Goal: Task Accomplishment & Management: Complete application form

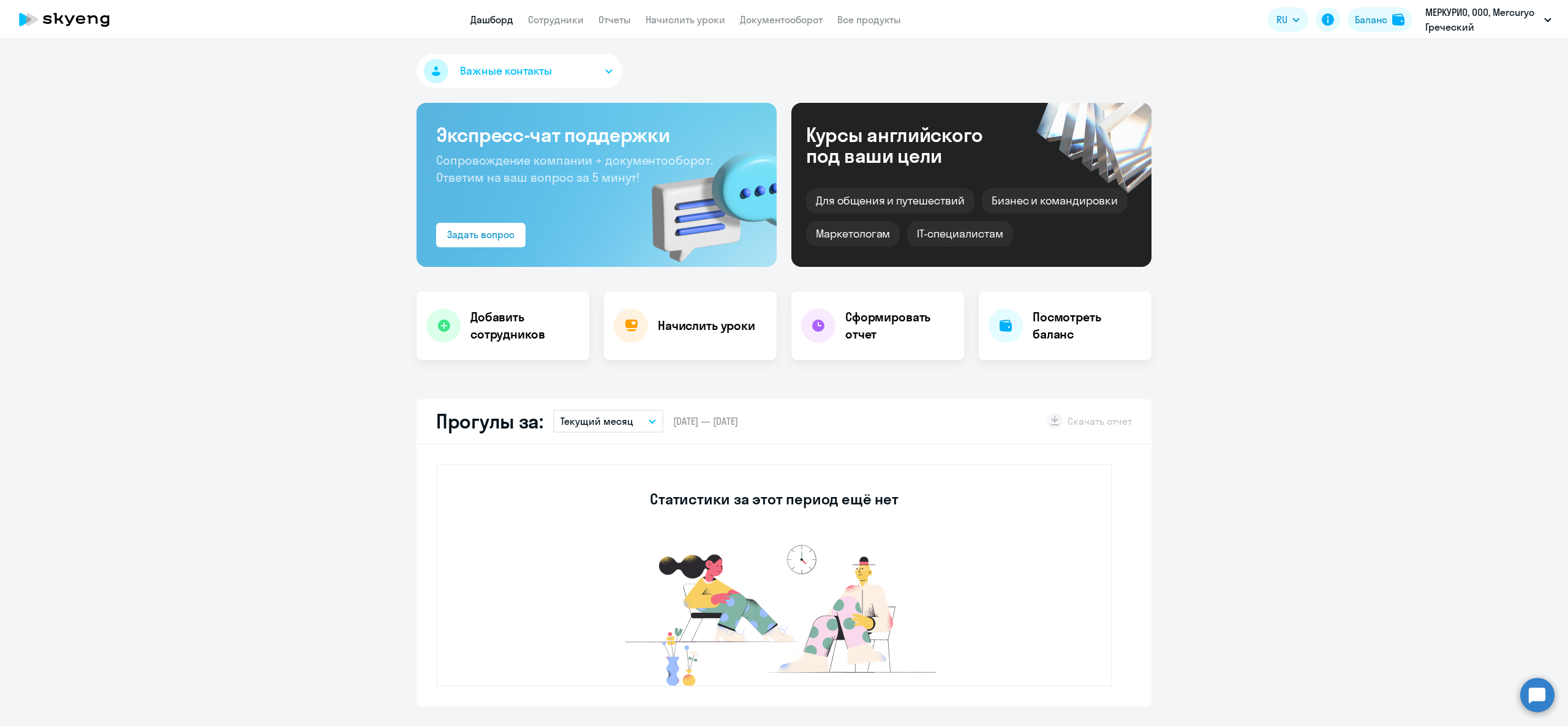
click at [557, 304] on div "Добавить сотрудников" at bounding box center [502, 326] width 172 height 69
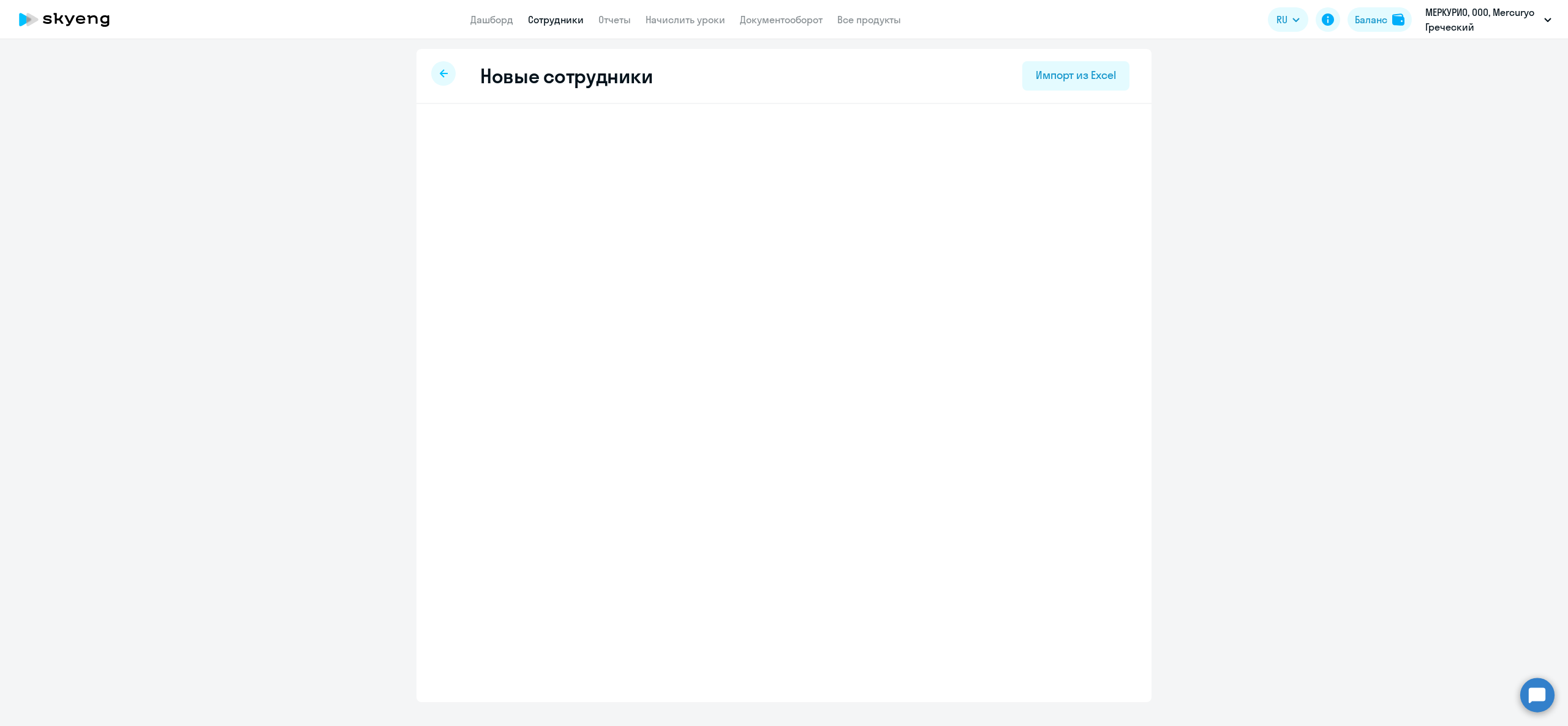
select select "greek_adult_not_native_speaker_premium"
select select "3"
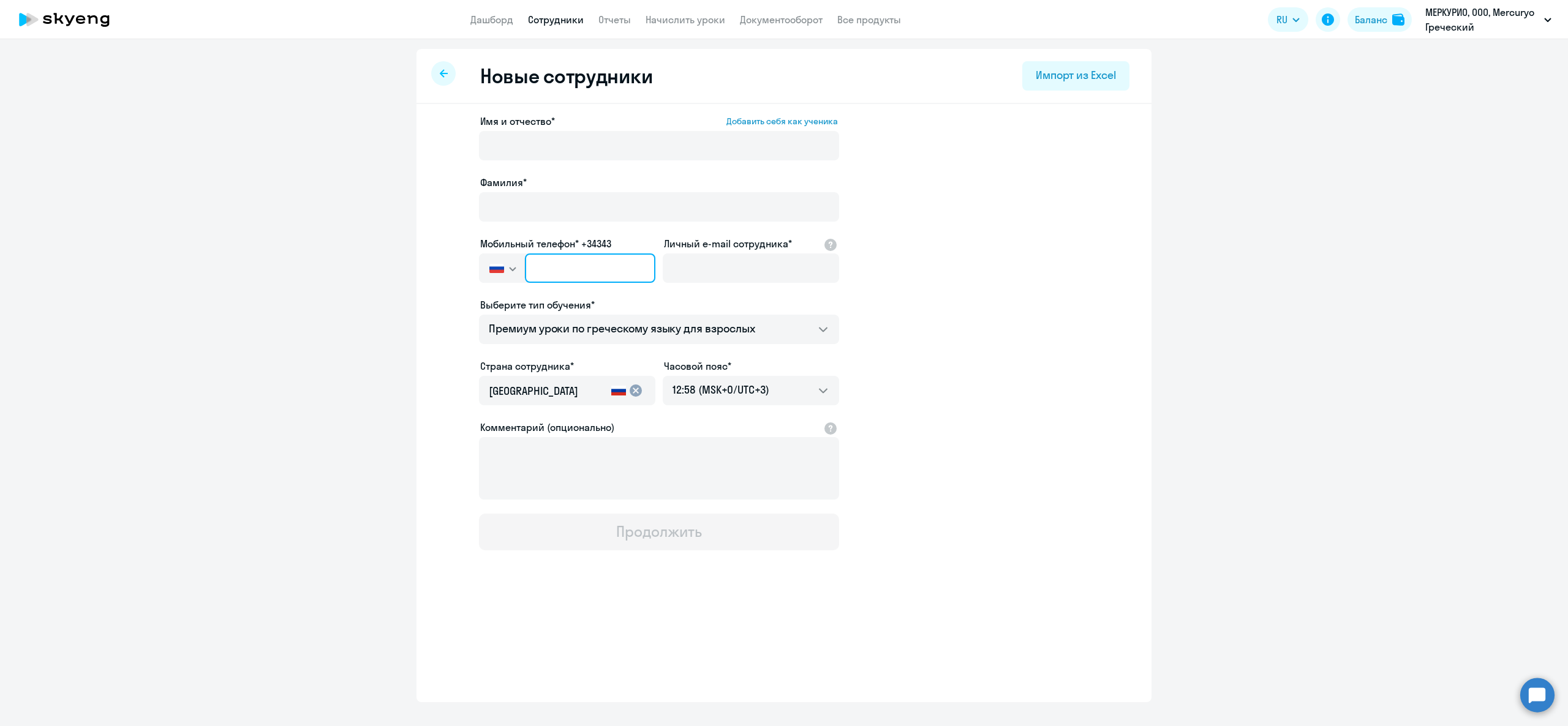
click at [610, 271] on input "text" at bounding box center [590, 268] width 131 height 29
paste input "+357 96-122-376"
type input "+357 96-122-376"
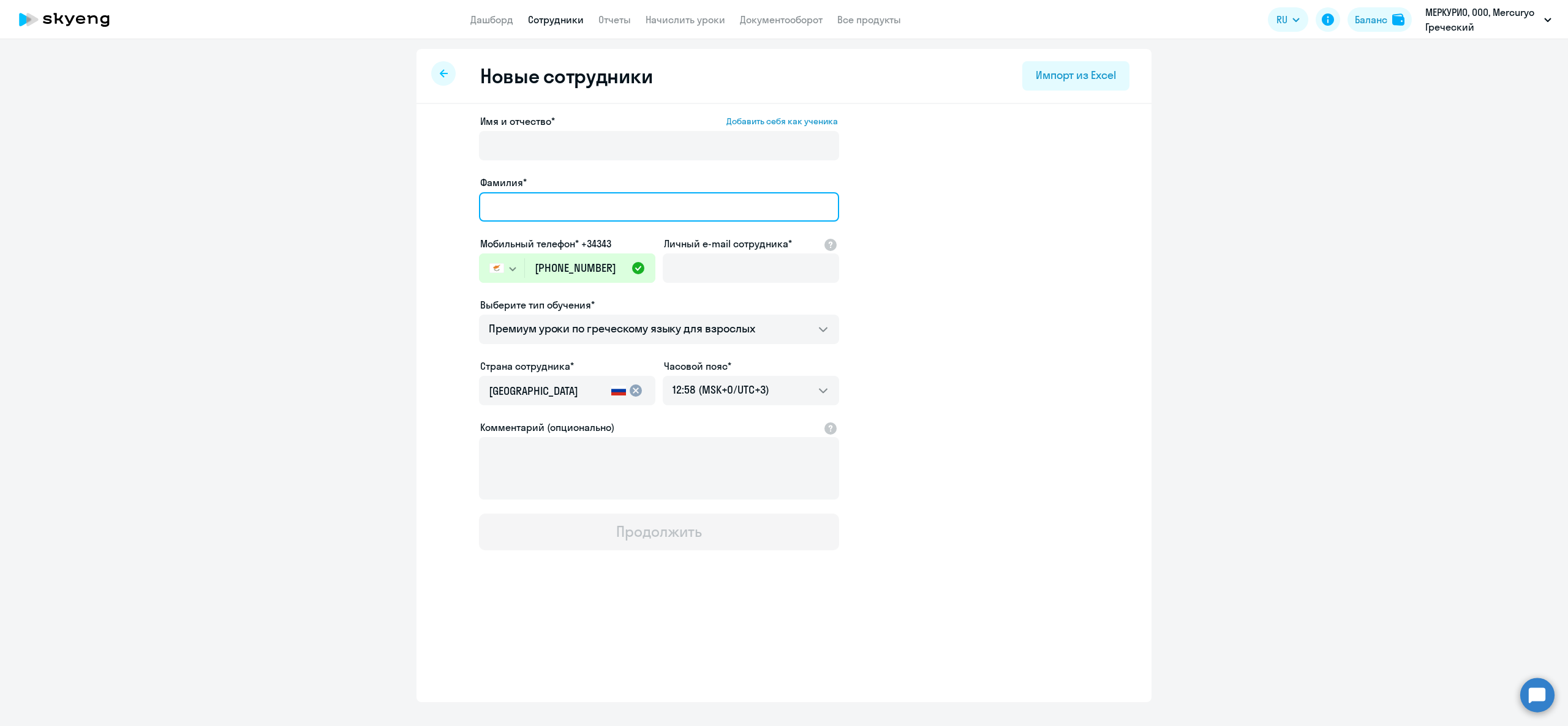
click at [613, 200] on input "Фамилия*" at bounding box center [659, 207] width 360 height 29
paste input "Mikhail Ekimov"
click at [503, 203] on input "Mikhail Ekimov" at bounding box center [659, 207] width 360 height 29
type input "Ekimov"
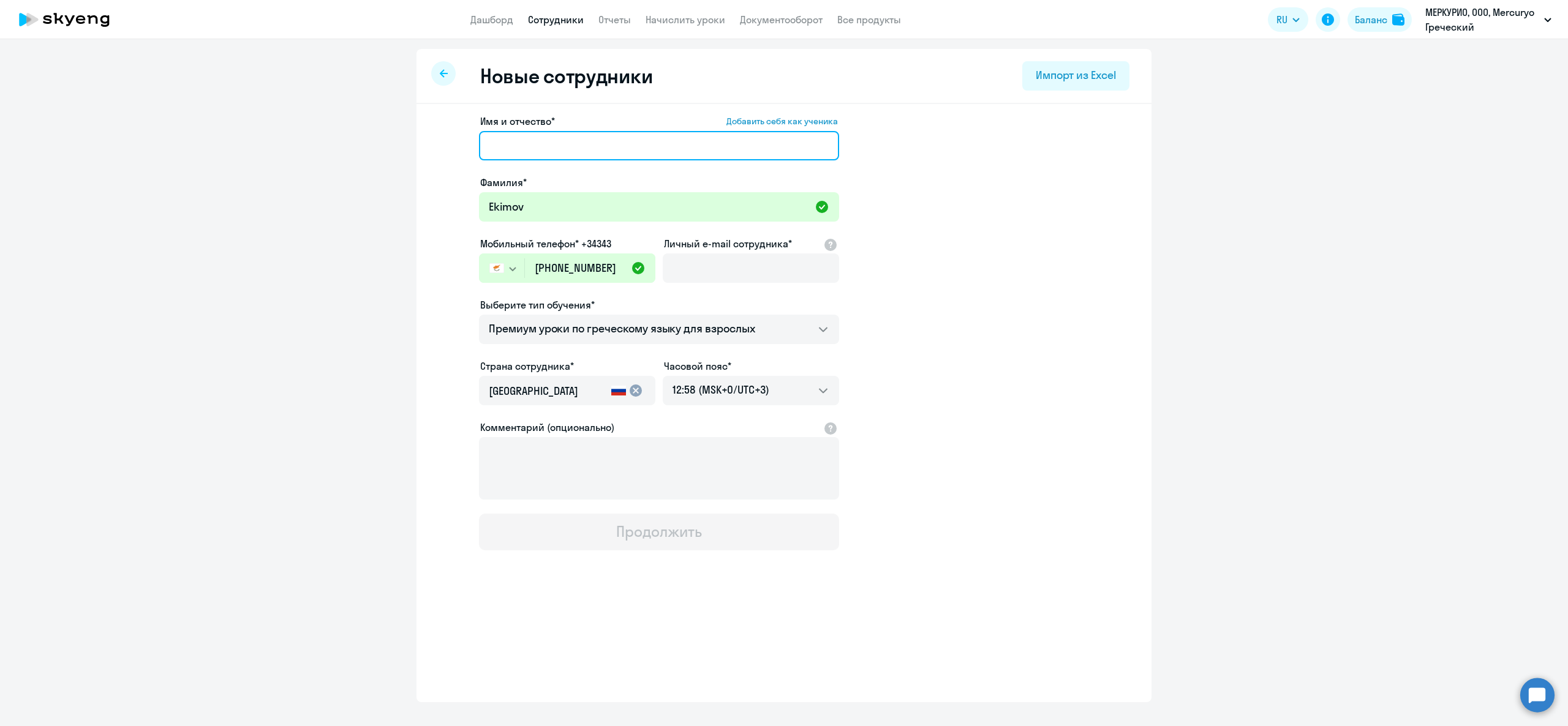
click at [582, 154] on input "Имя и отчество* Добавить себя как ученика" at bounding box center [659, 145] width 360 height 29
paste input "Mikhail"
type input "Mikhail"
click at [727, 270] on input "Личный e-mail сотрудника*" at bounding box center [750, 268] width 176 height 29
paste input "m.ekimov@mercuryo.io"
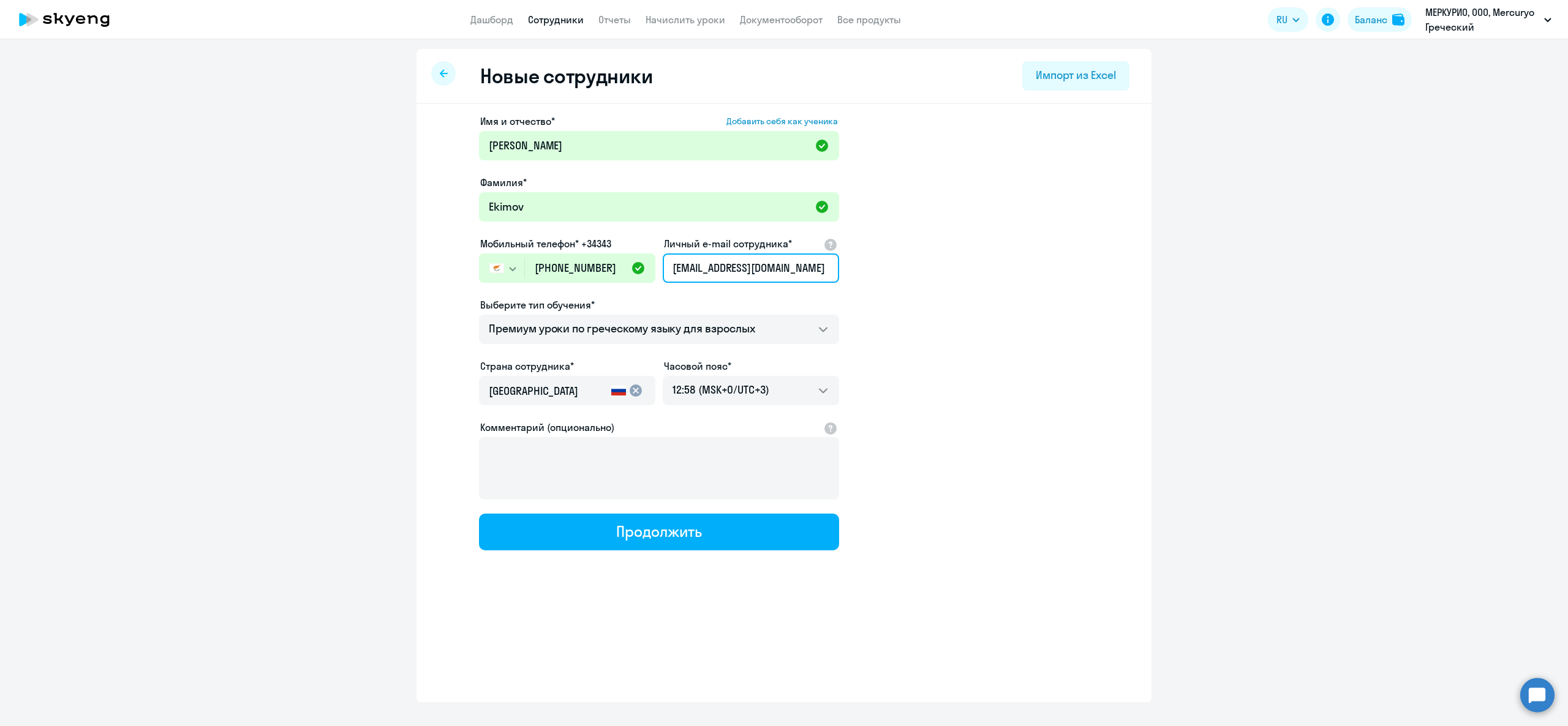
type input "m.ekimov@mercuryo.io"
click at [936, 304] on app-new-student-form "Имя и отчество* Добавить себя как ученика Mikhail Фамилия* Ekimov Мобильный тел…" at bounding box center [784, 332] width 696 height 437
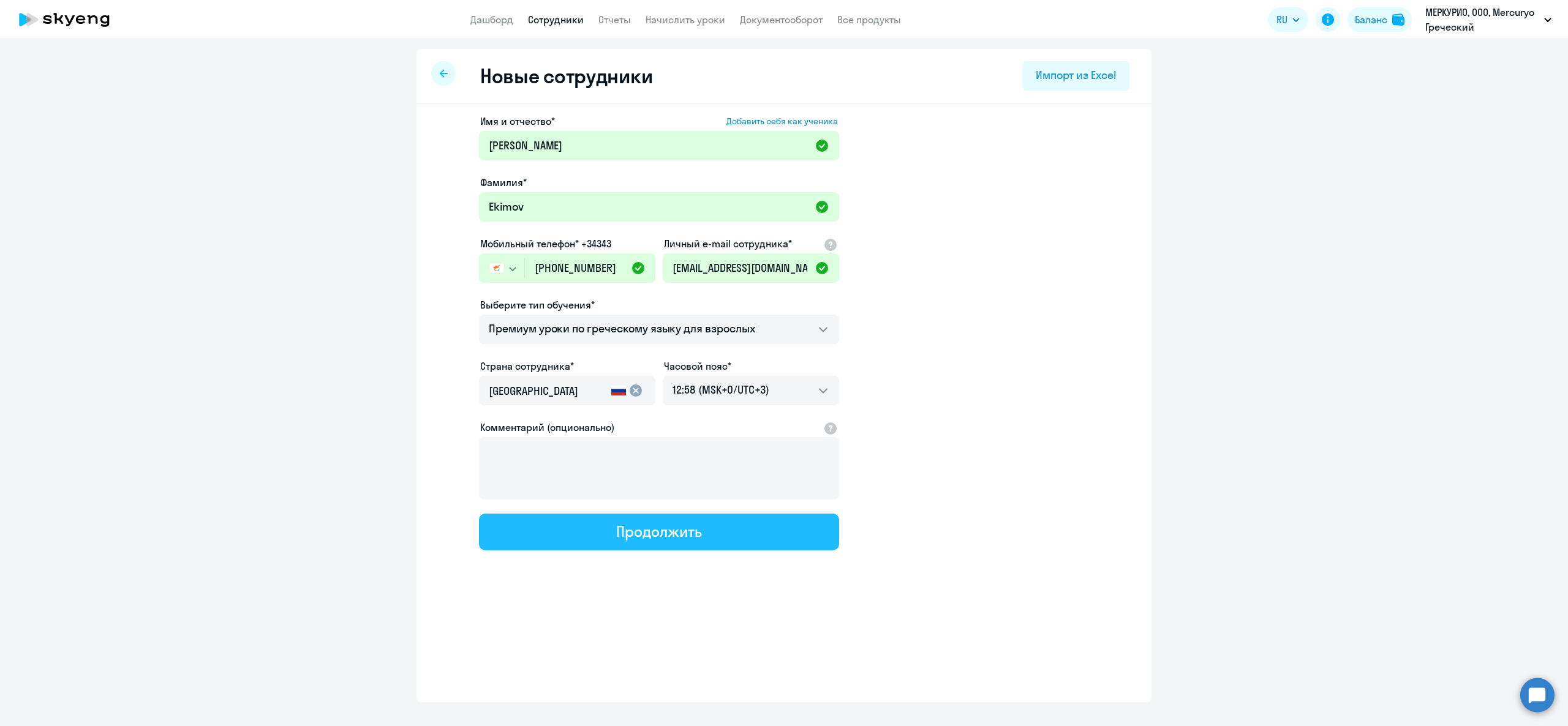
click at [684, 540] on button "Продолжить" at bounding box center [659, 532] width 360 height 37
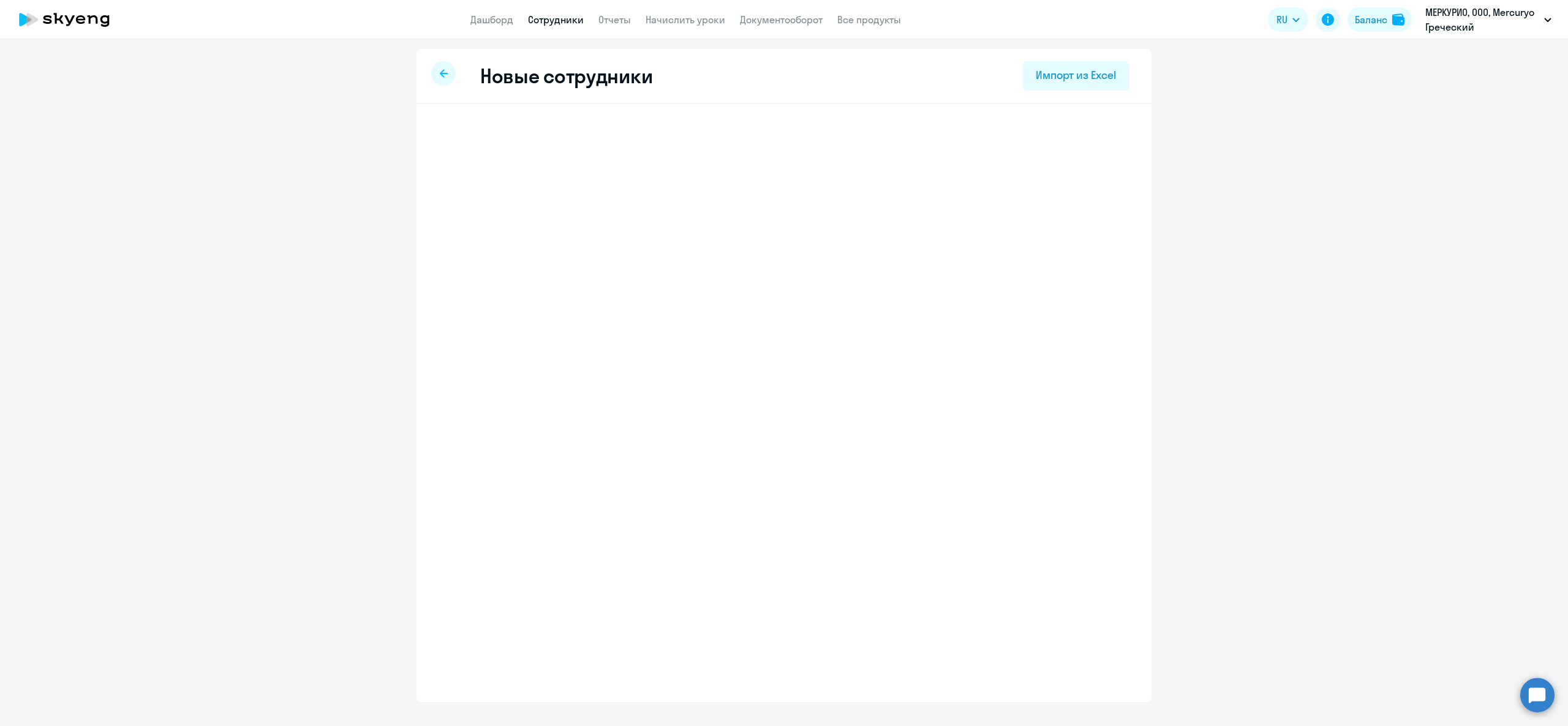
select select "greek_adult_not_native_speaker_premium"
select select "3"
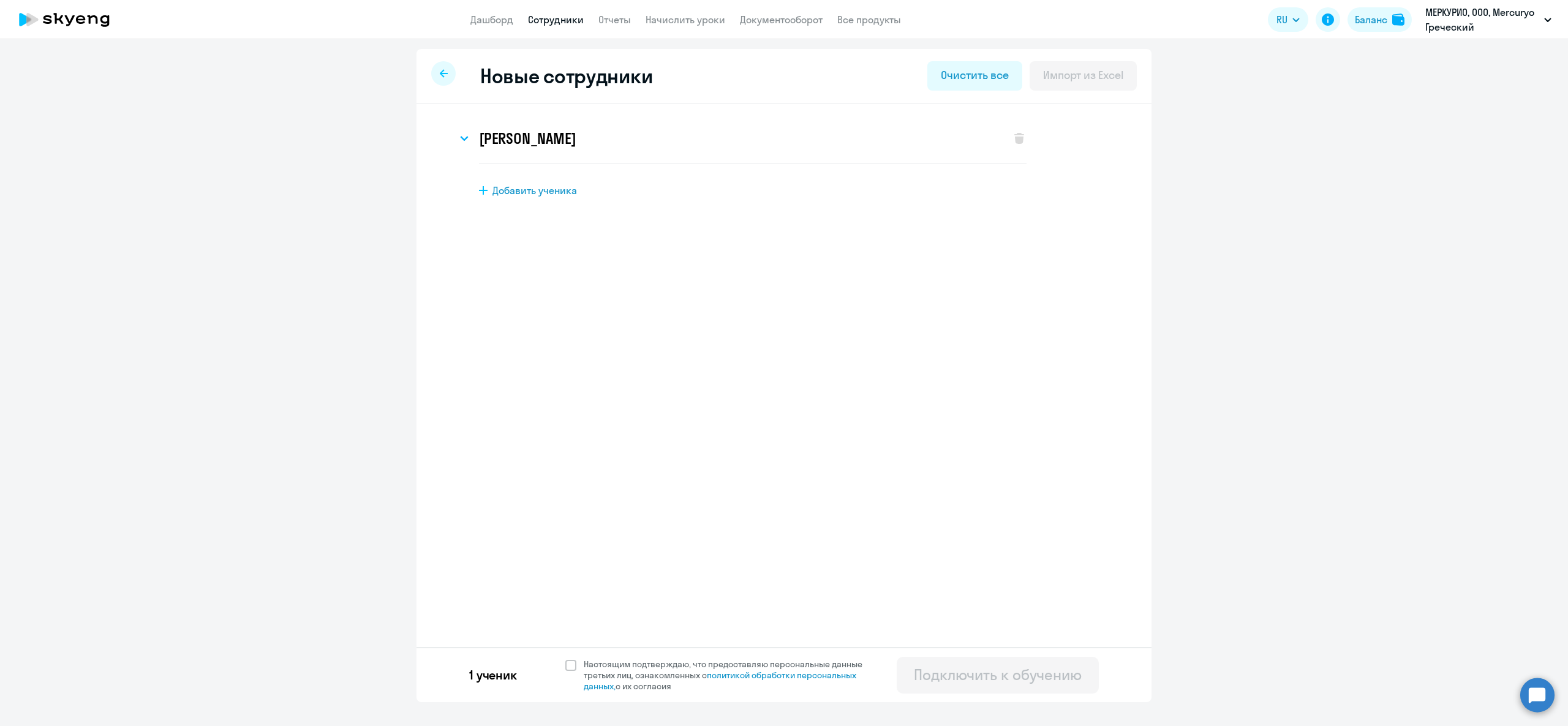
click at [535, 192] on span "Добавить ученика" at bounding box center [535, 191] width 85 height 13
select select "greek_adult_not_native_speaker_premium"
select select "3"
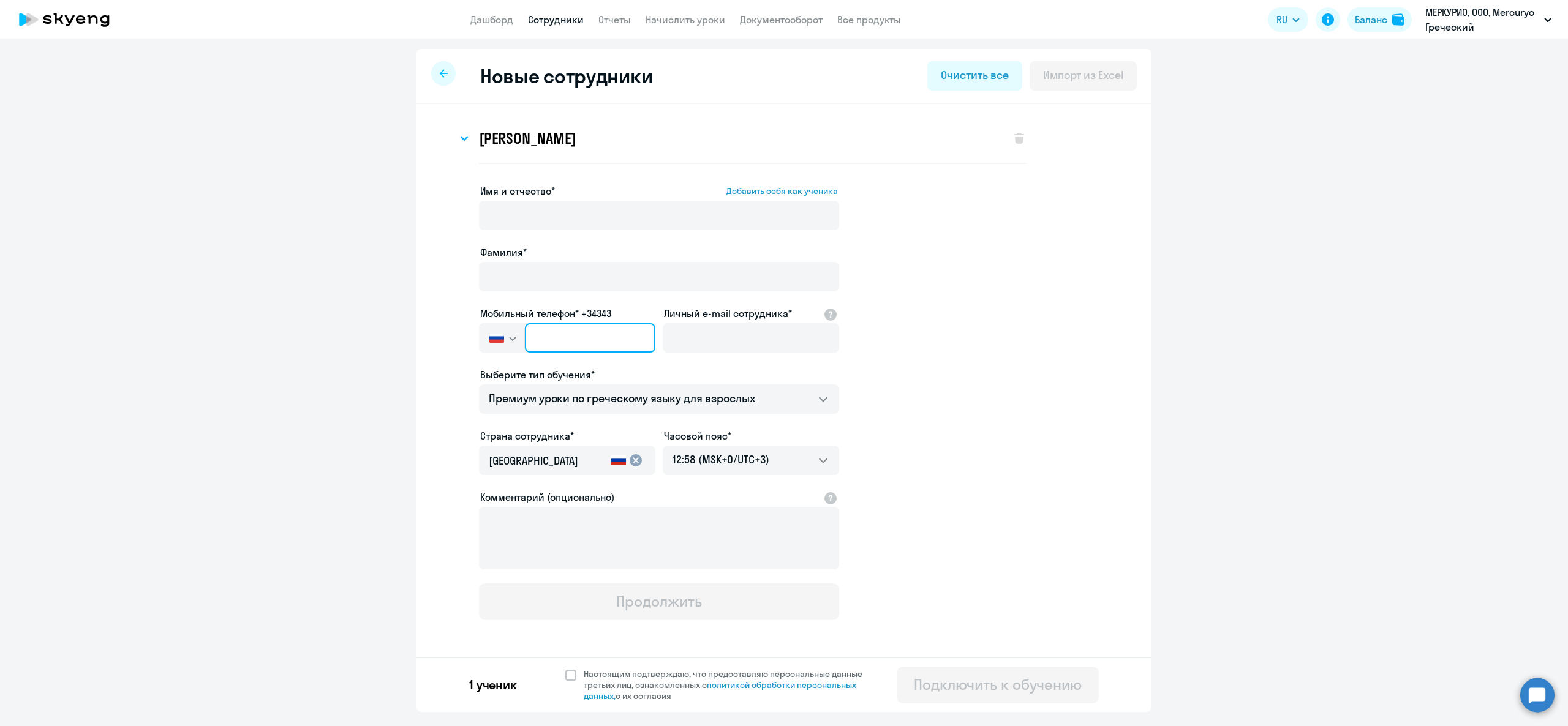
click at [581, 325] on input "text" at bounding box center [590, 338] width 131 height 29
paste input "+357 94-479-371"
type input "+357 94-479-371"
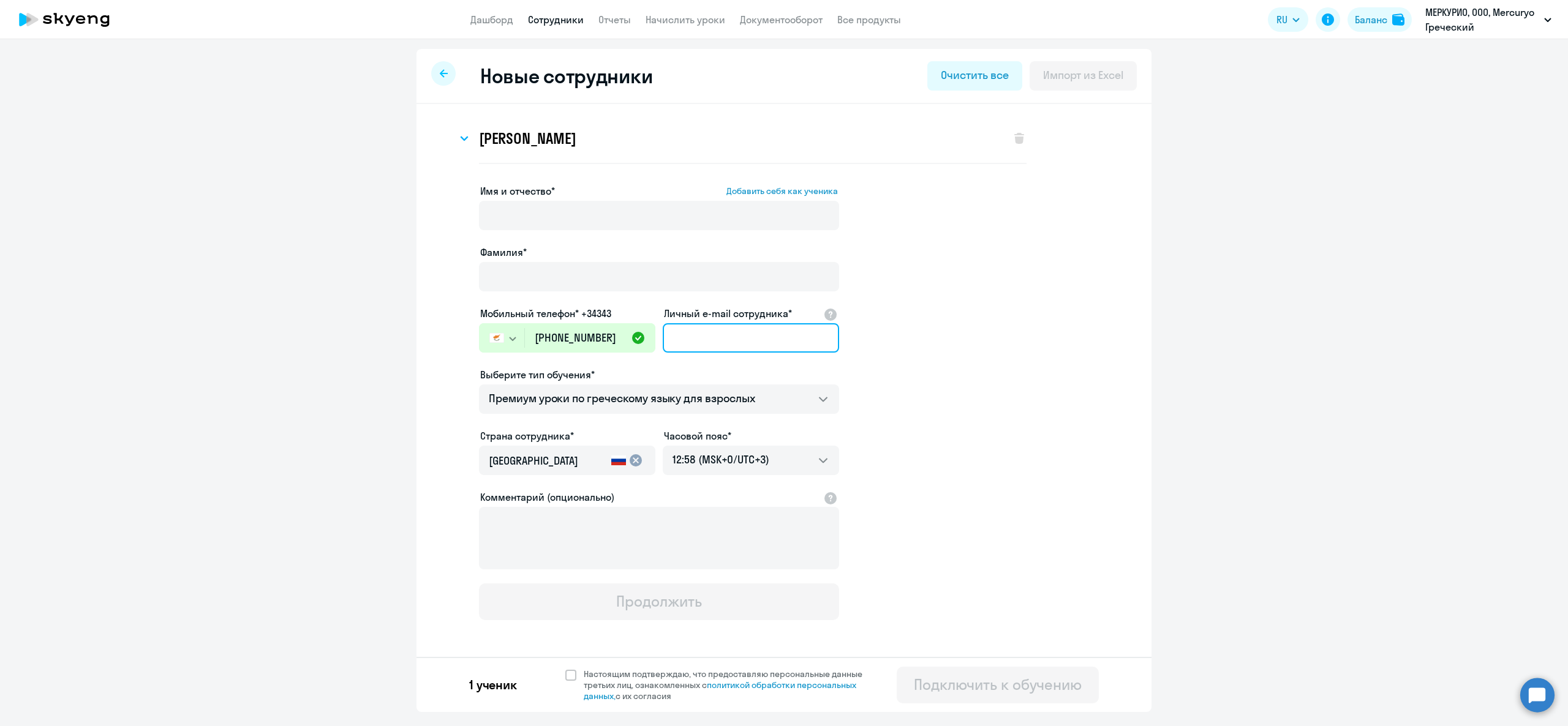
click at [695, 340] on input "Личный e-mail сотрудника*" at bounding box center [750, 338] width 176 height 29
paste input "a.vaghela@mercuryo.io"
type input "a.vaghela@mercuryo.io"
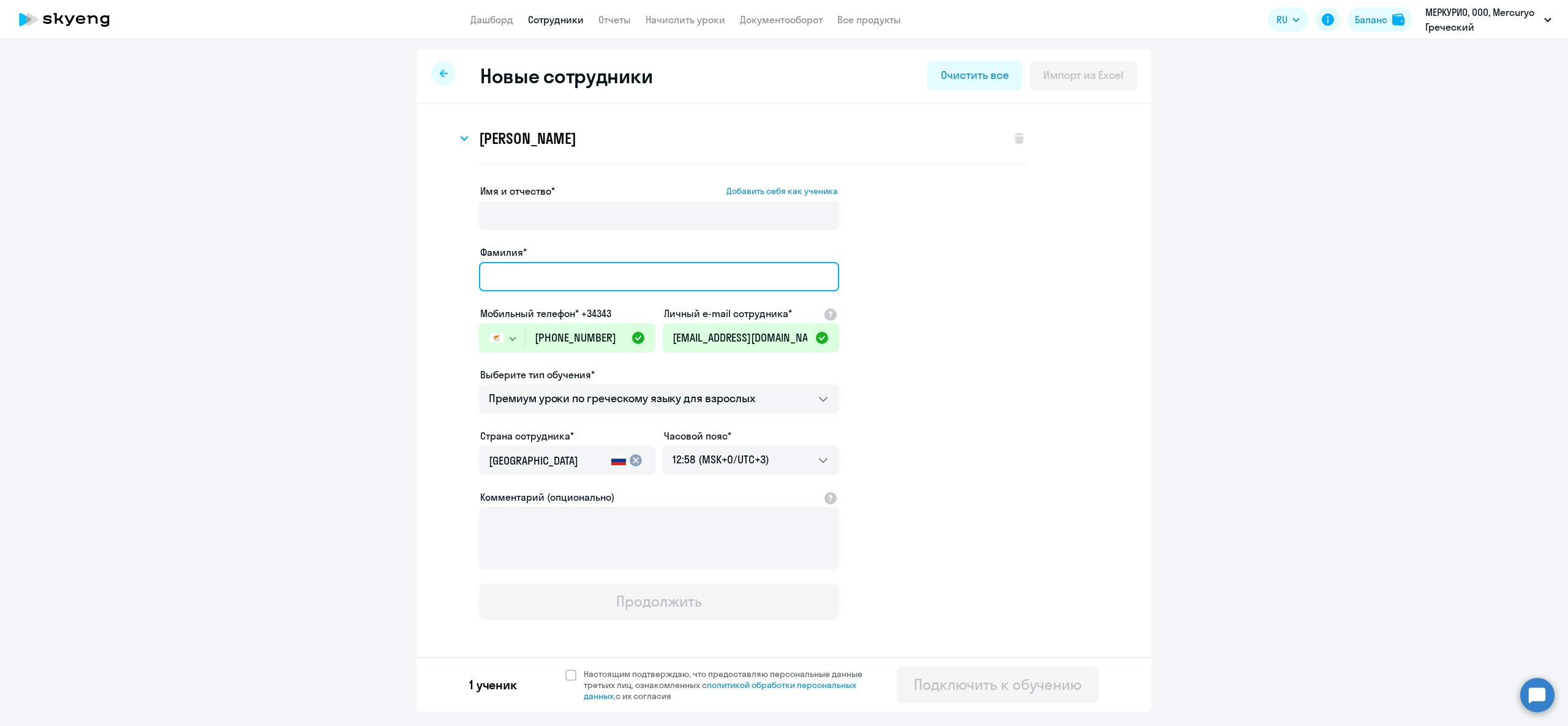
click at [635, 270] on input "Фамилия*" at bounding box center [659, 277] width 360 height 29
paste input "Vaghela"
type input "Vaghela"
click at [645, 207] on input "Имя и отчество* Добавить себя как ученика" at bounding box center [659, 215] width 360 height 29
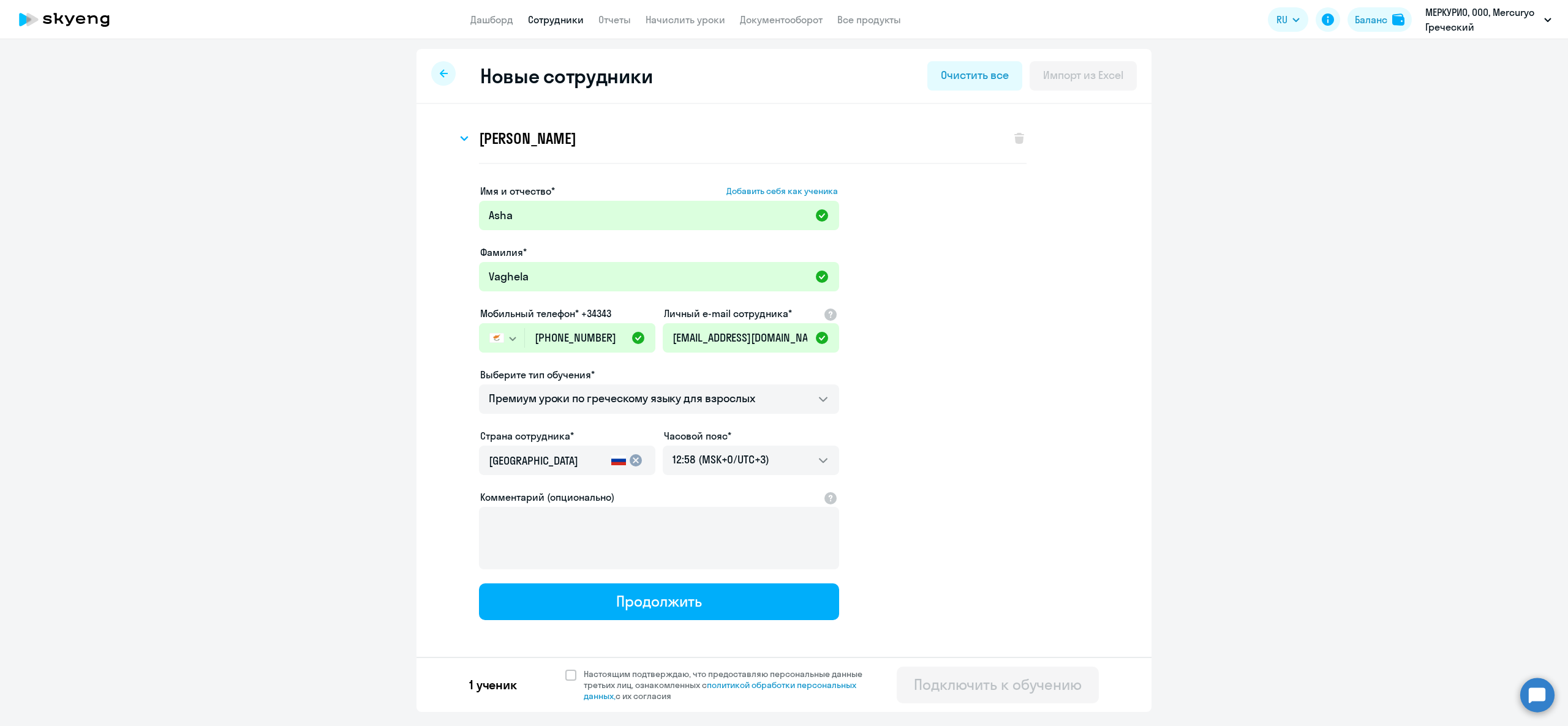
click at [1013, 332] on app-new-student-form "Имя и отчество* Добавить себя как ученика Asha Фамилия* Vaghela Мобильный телеф…" at bounding box center [784, 402] width 696 height 437
click at [505, 210] on input "Asha" at bounding box center [659, 215] width 360 height 29
type input "Ashna"
click at [971, 290] on app-new-student-form "Имя и отчество* Добавить себя как ученика Ashna Фамилия* Vaghela Мобильный теле…" at bounding box center [784, 402] width 696 height 437
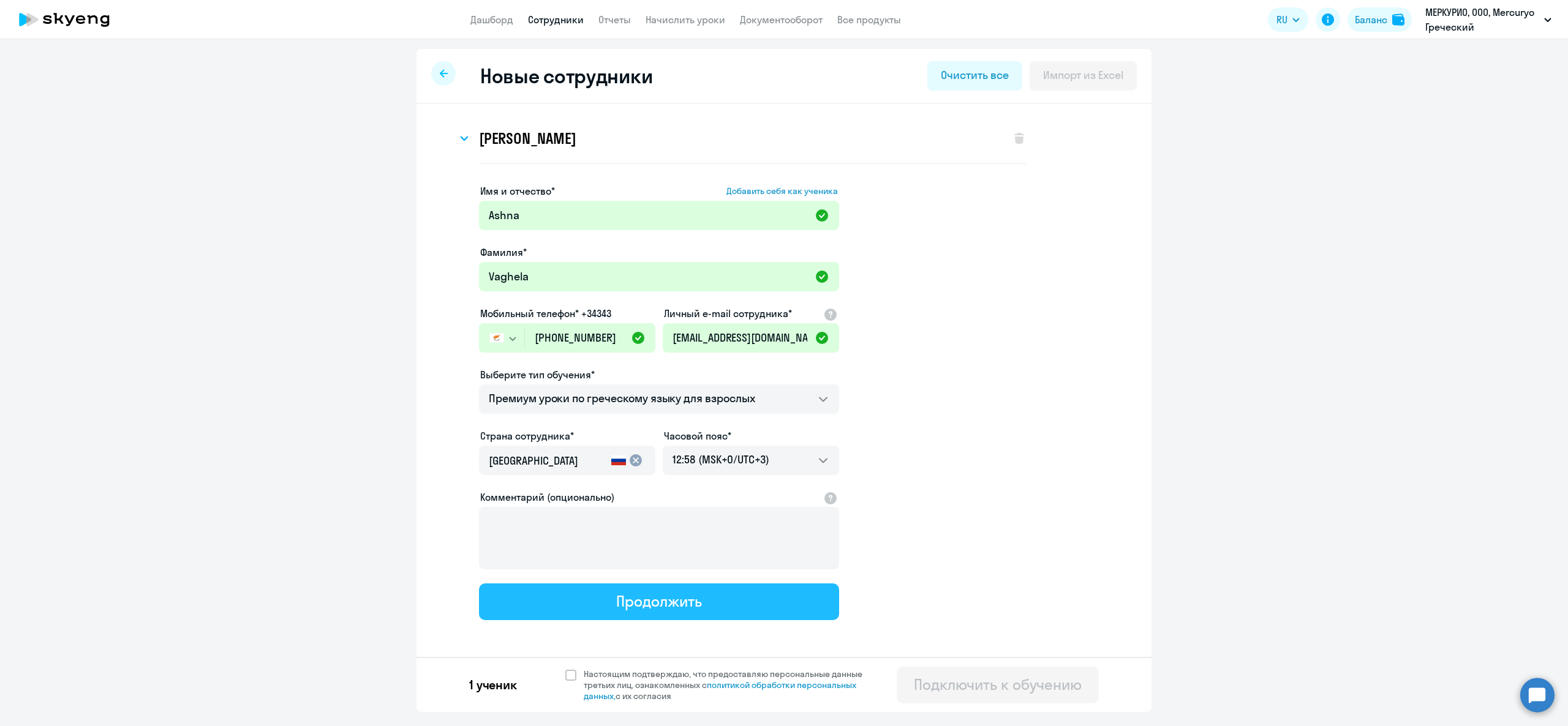
click at [625, 604] on div "Продолжить" at bounding box center [659, 601] width 85 height 20
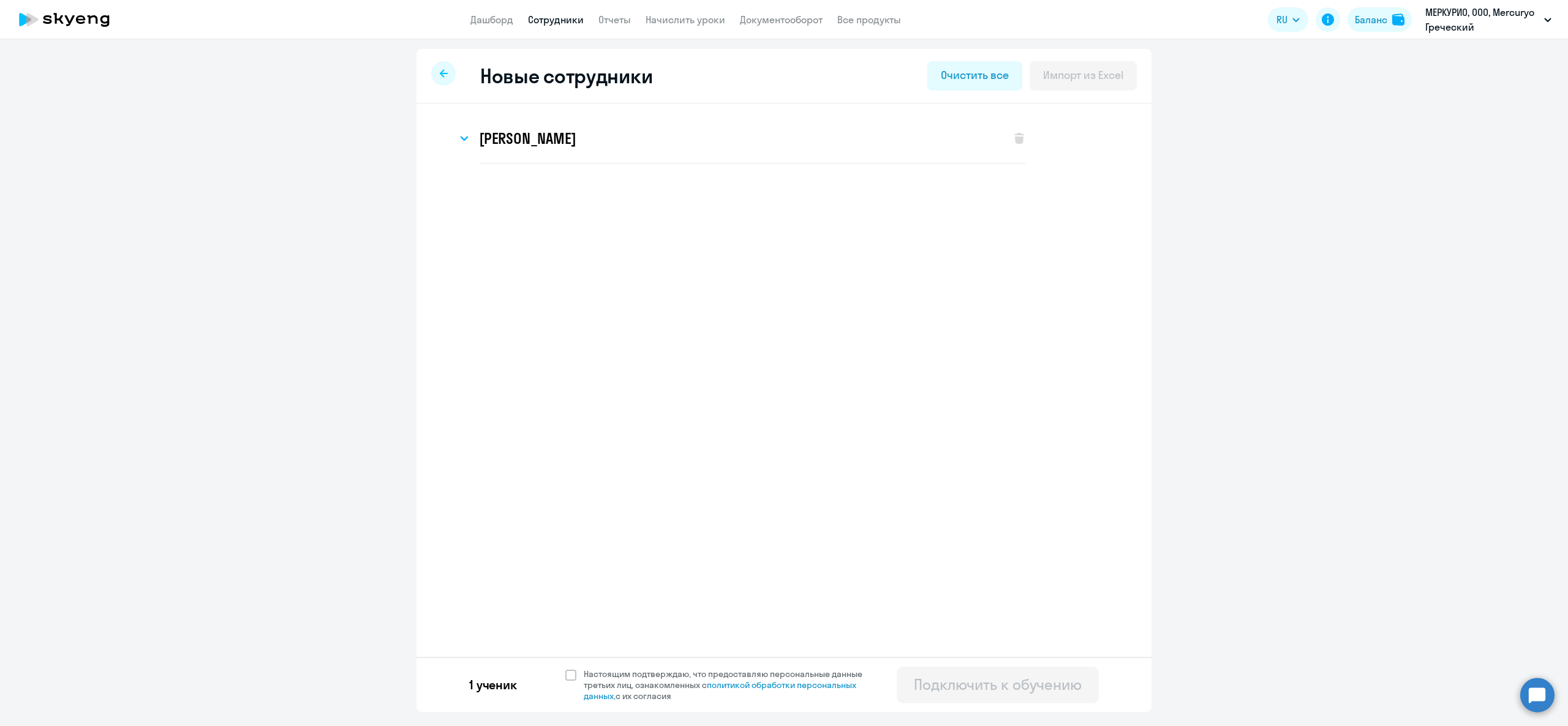
select select "greek_adult_not_native_speaker_premium"
select select "3"
select select "greek_adult_not_native_speaker_premium"
select select "3"
click at [530, 240] on span "Добавить ученика" at bounding box center [535, 245] width 85 height 13
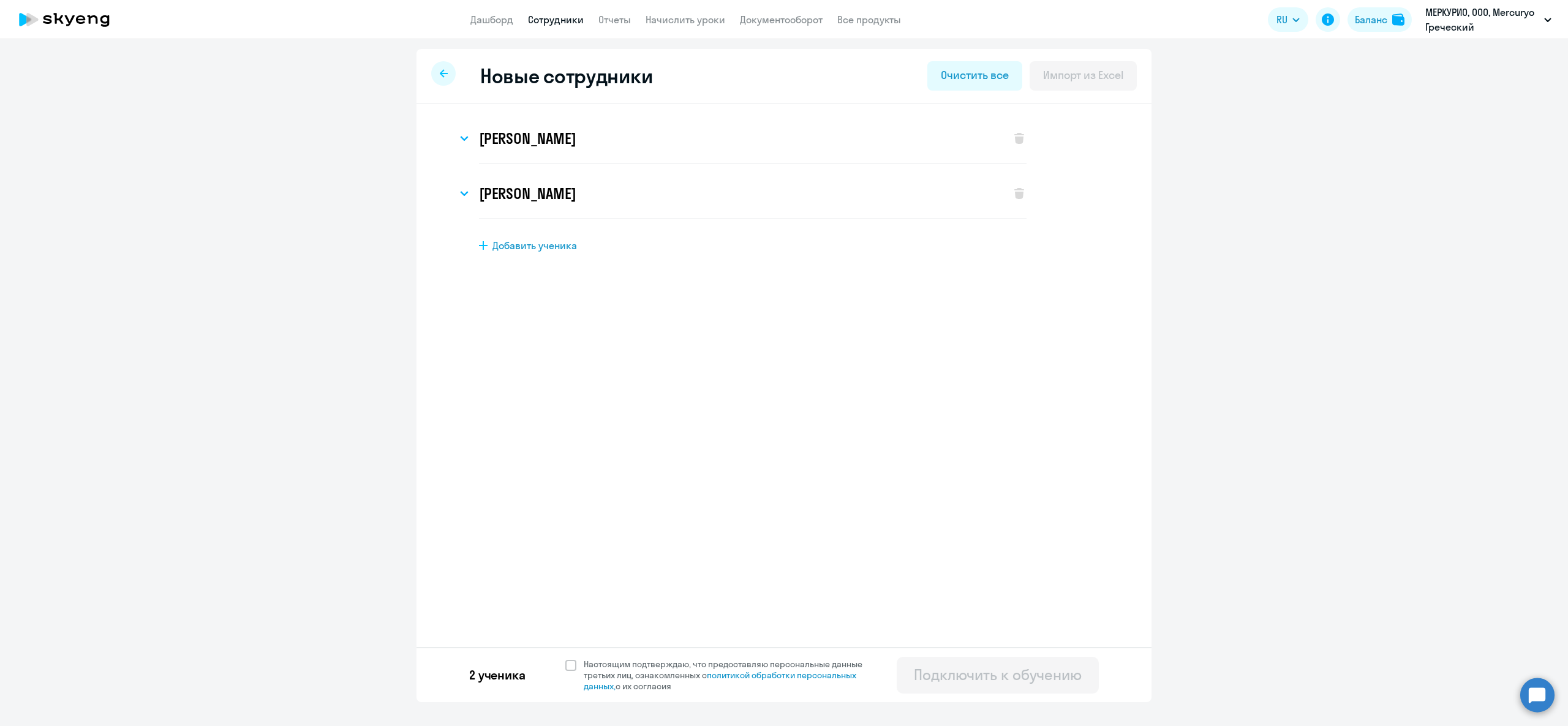
select select "greek_adult_not_native_speaker_premium"
select select "3"
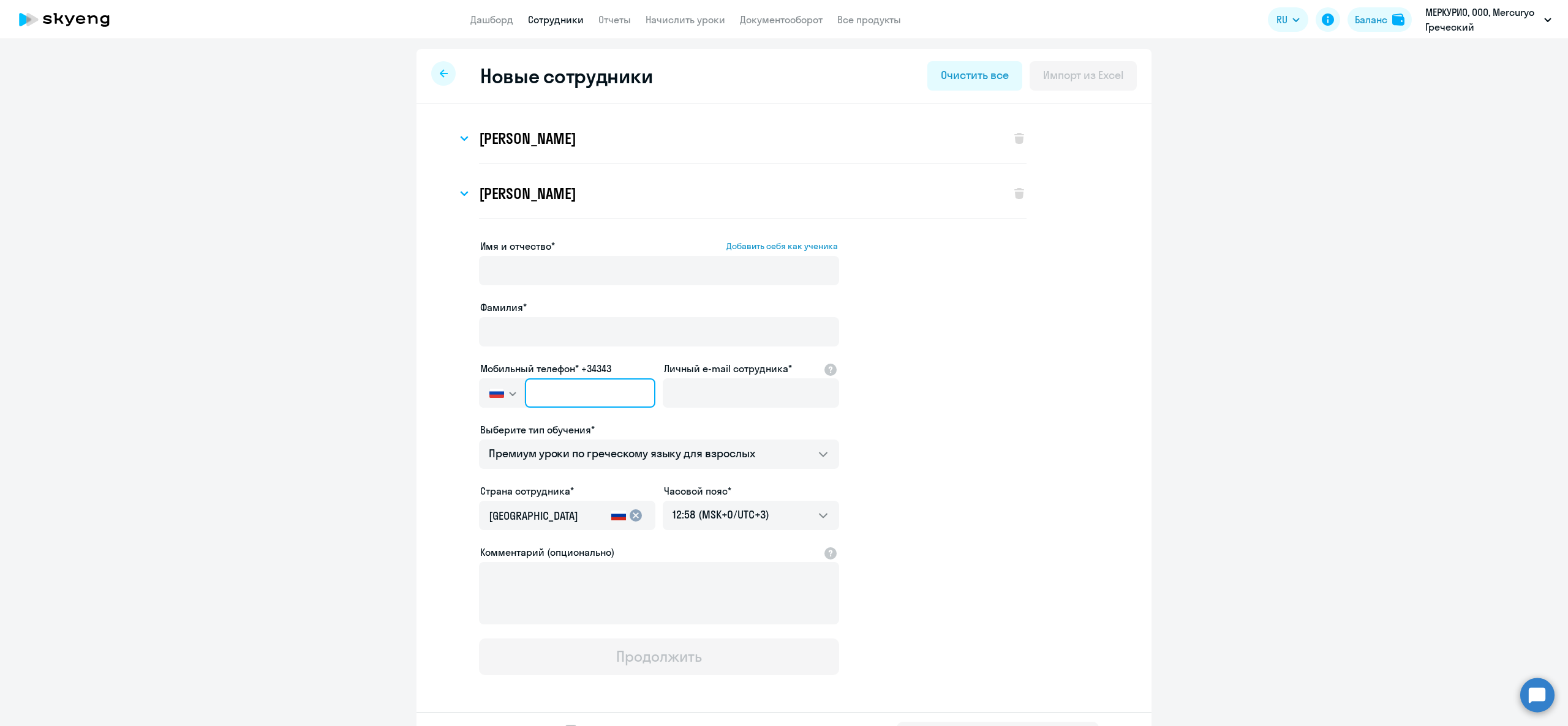
click at [577, 386] on input "text" at bounding box center [590, 393] width 131 height 29
paste input "+357 97-533-358"
type input "+357 97-533-358"
click at [694, 401] on input "Личный e-mail сотрудника*" at bounding box center [750, 393] width 176 height 29
paste input "v.moiseeva@mercuryo.io"
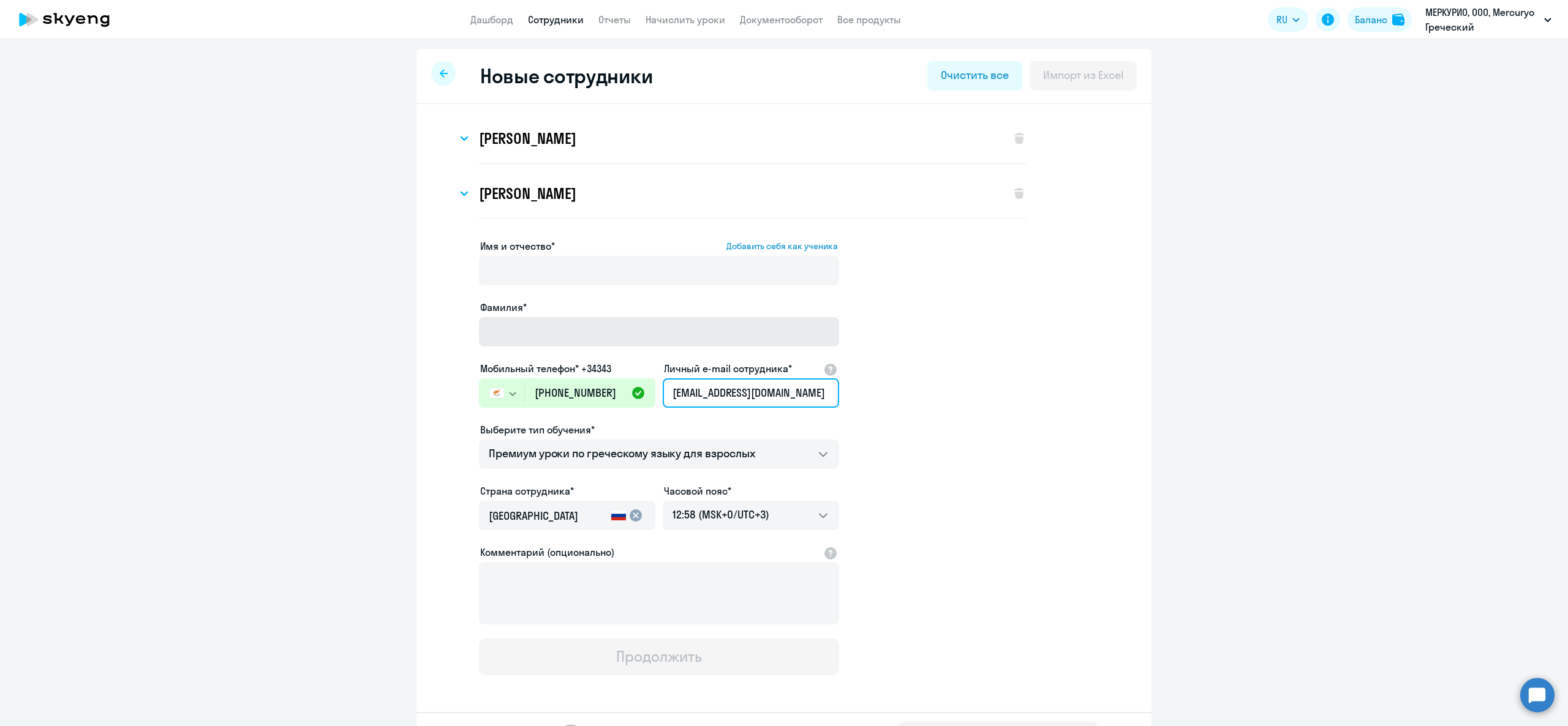
type input "v.moiseeva@mercuryo.io"
click at [615, 336] on input "Фамилия*" at bounding box center [659, 332] width 360 height 29
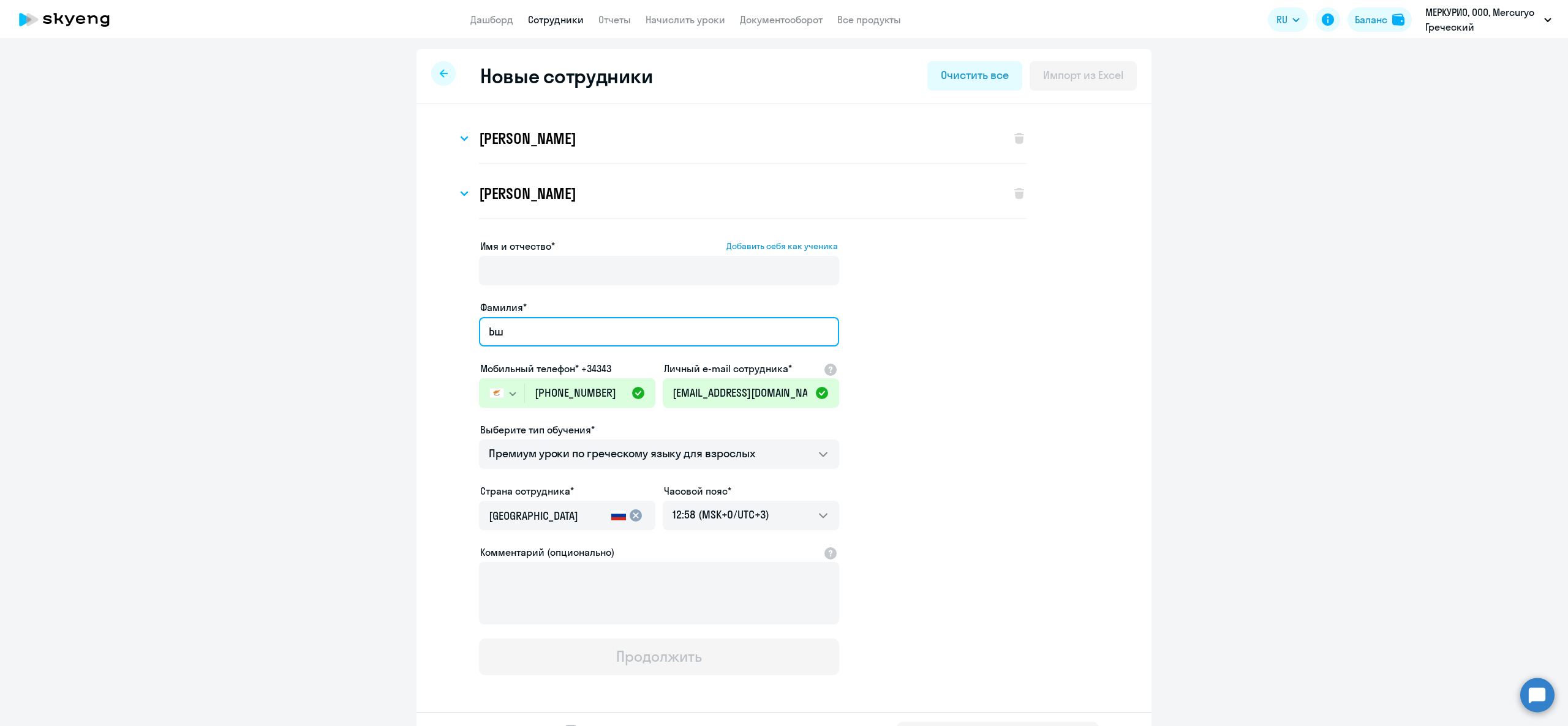
type input "Ь"
type input "Moiseeva"
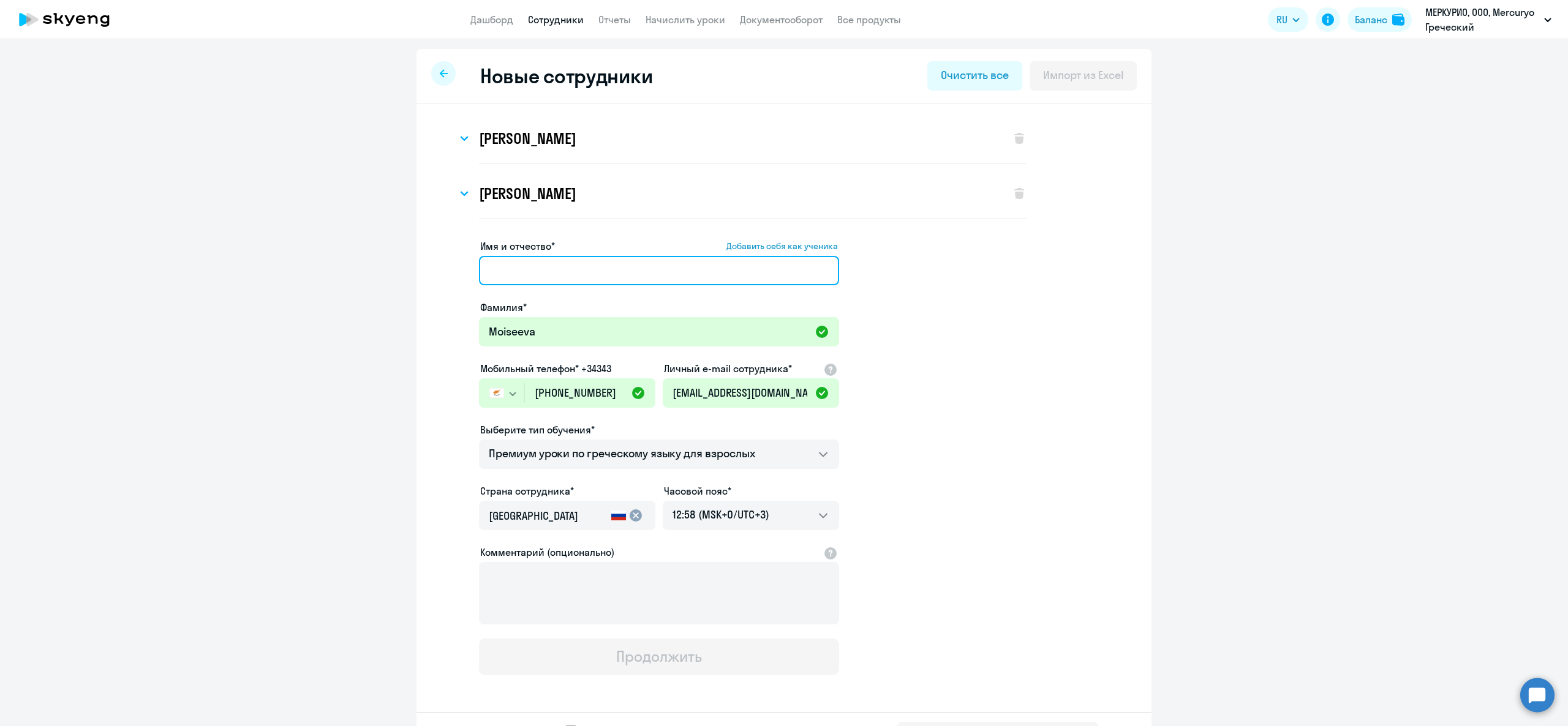
click at [550, 267] on input "Имя и отчество* Добавить себя как ученика" at bounding box center [659, 270] width 360 height 29
paste input "Victoria"
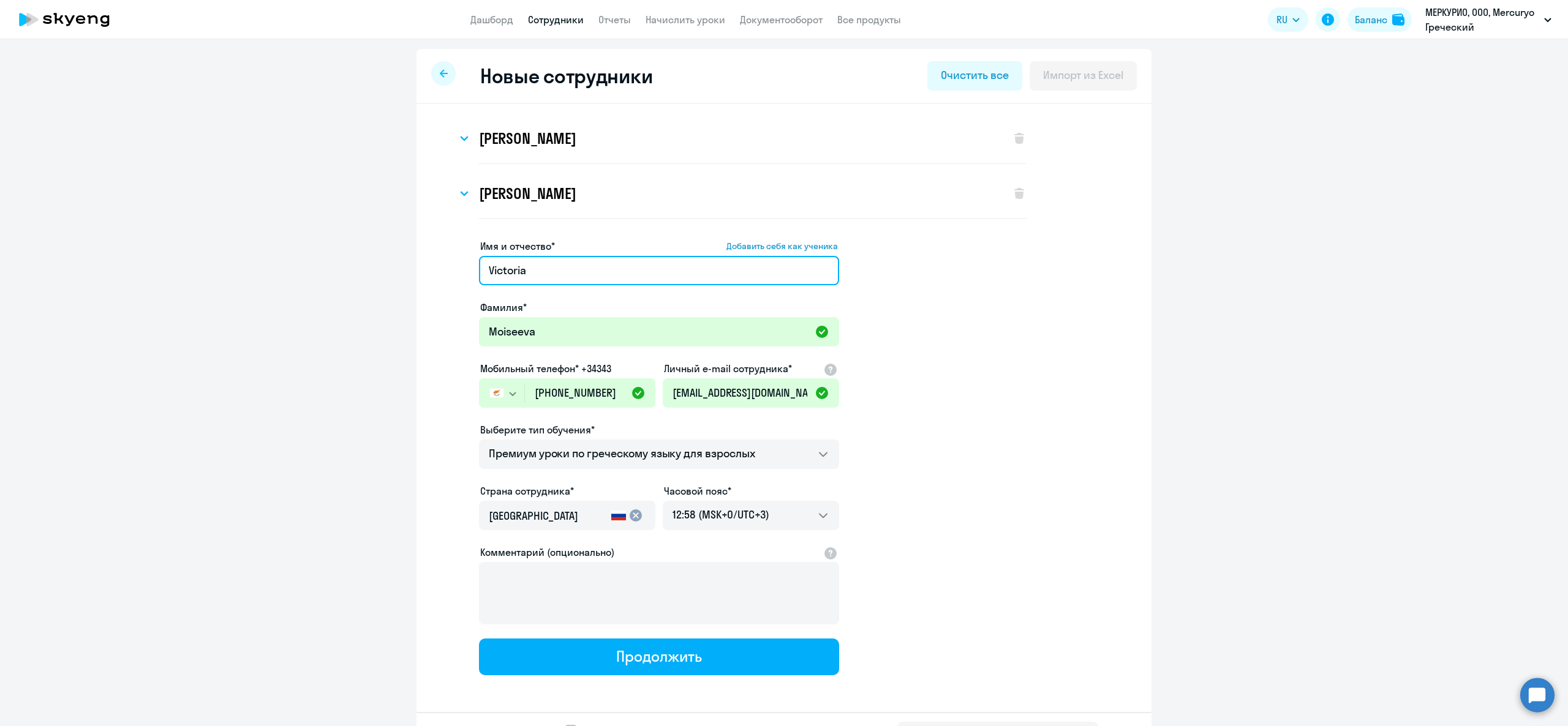
type input "Victoria"
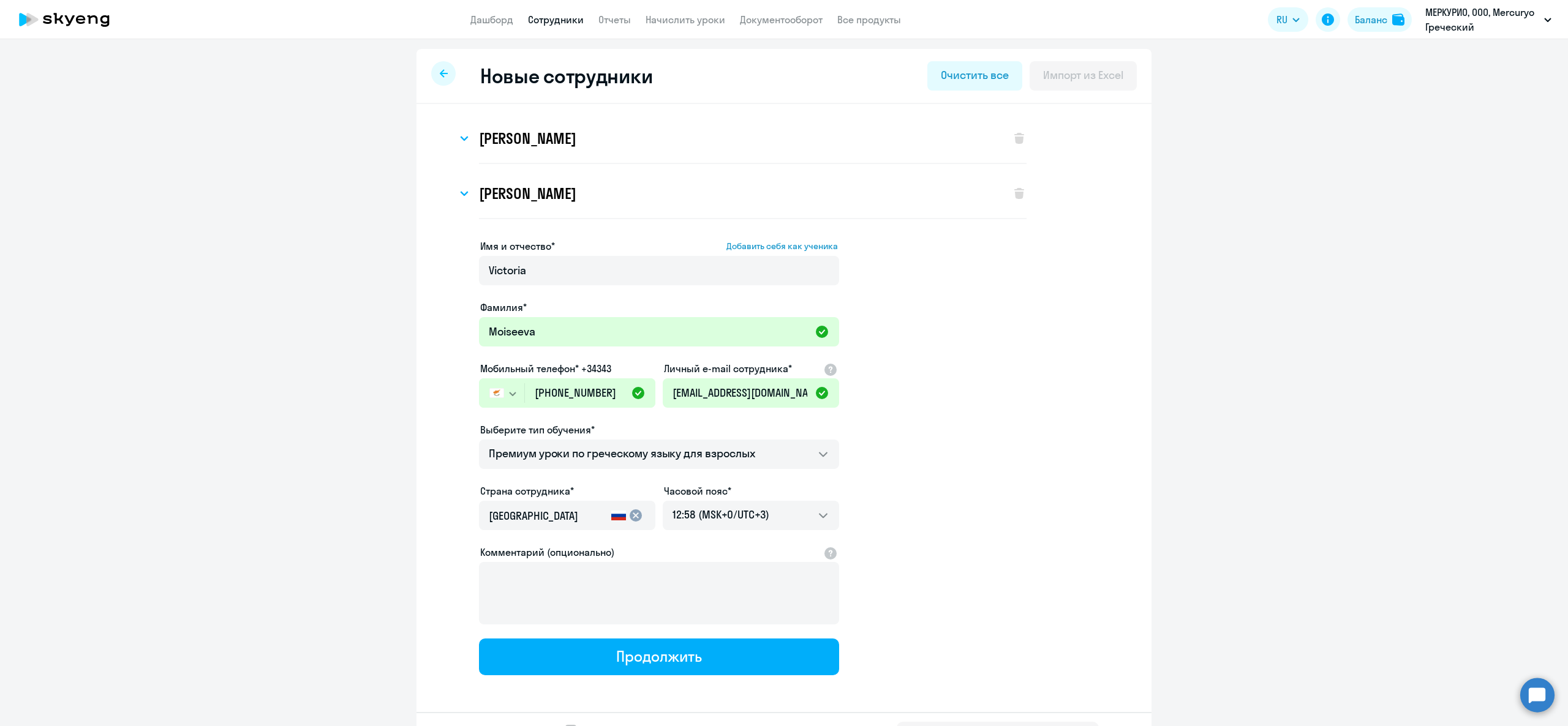
click at [1046, 264] on app-new-student-form "Имя и отчество* Добавить себя как ученика Victoria Фамилия* Moiseeva Мобильный …" at bounding box center [784, 457] width 696 height 437
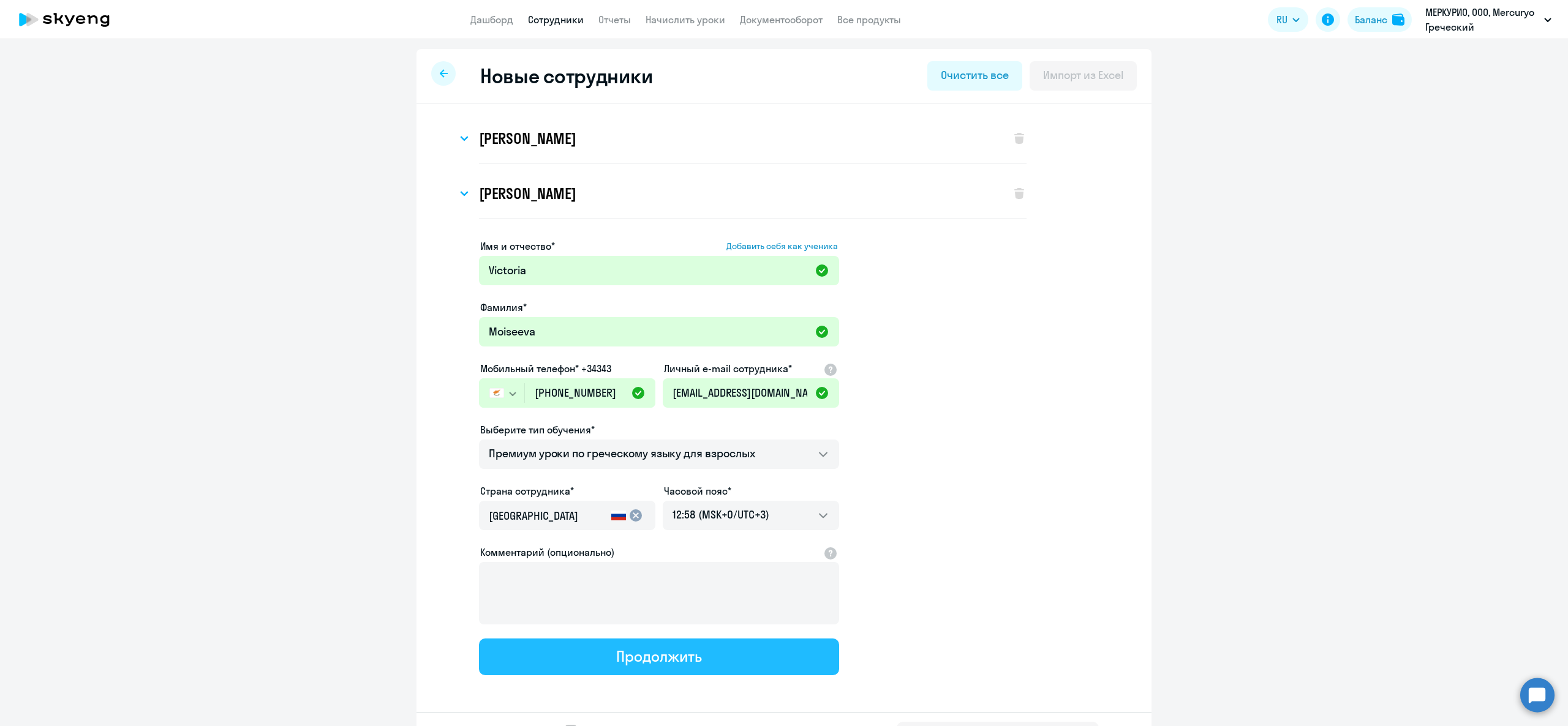
click at [672, 662] on div "Продолжить" at bounding box center [659, 656] width 85 height 20
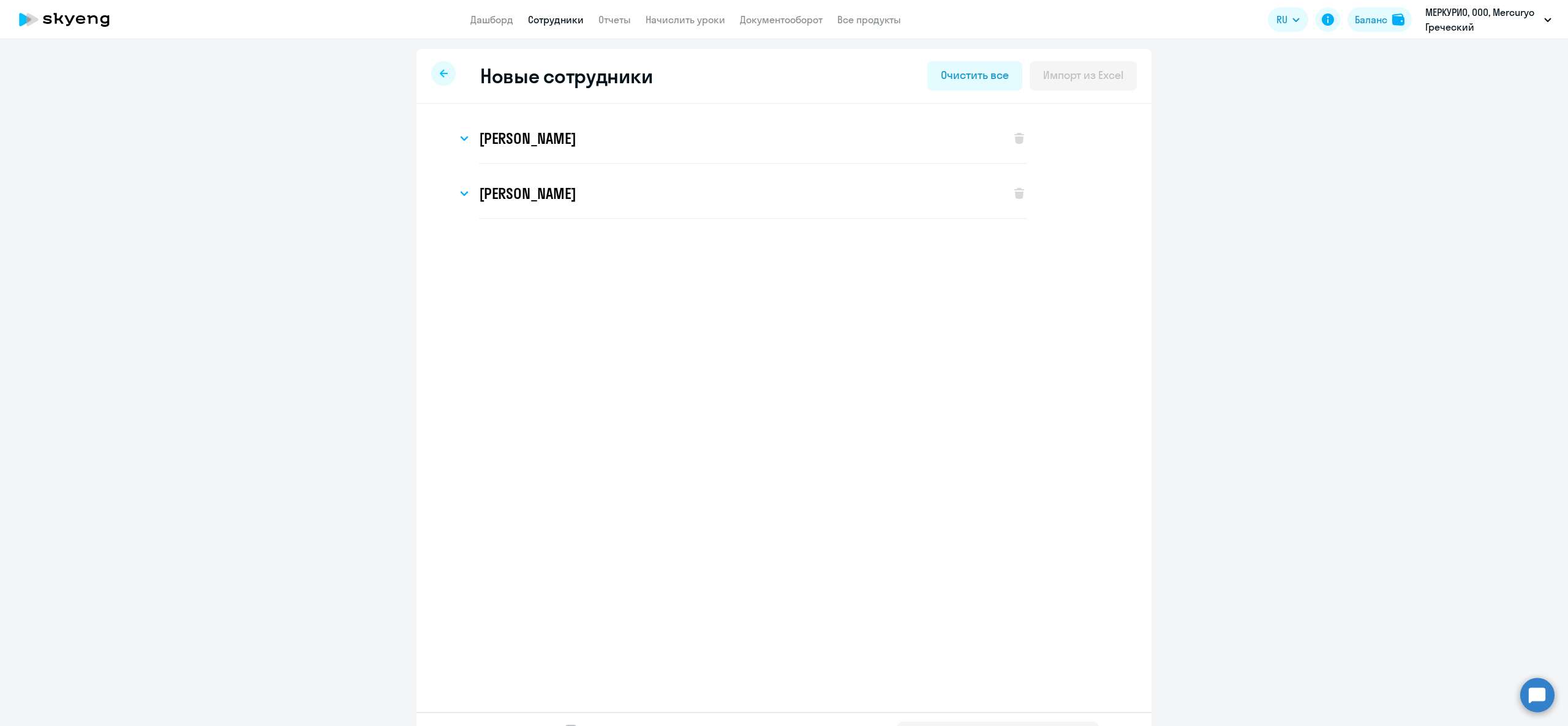
select select "greek_adult_not_native_speaker_premium"
select select "3"
select select "greek_adult_not_native_speaker_premium"
select select "3"
select select "greek_adult_not_native_speaker_premium"
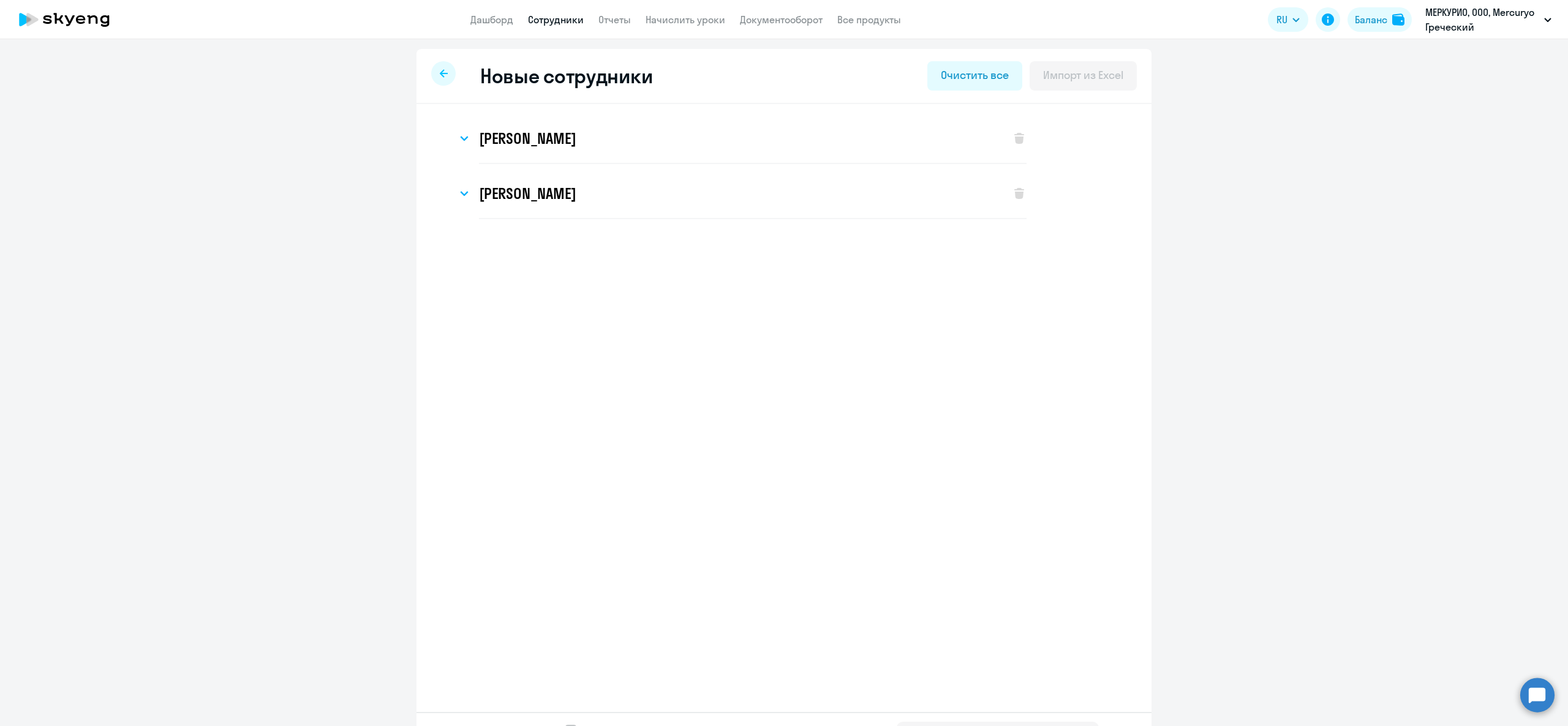
select select "3"
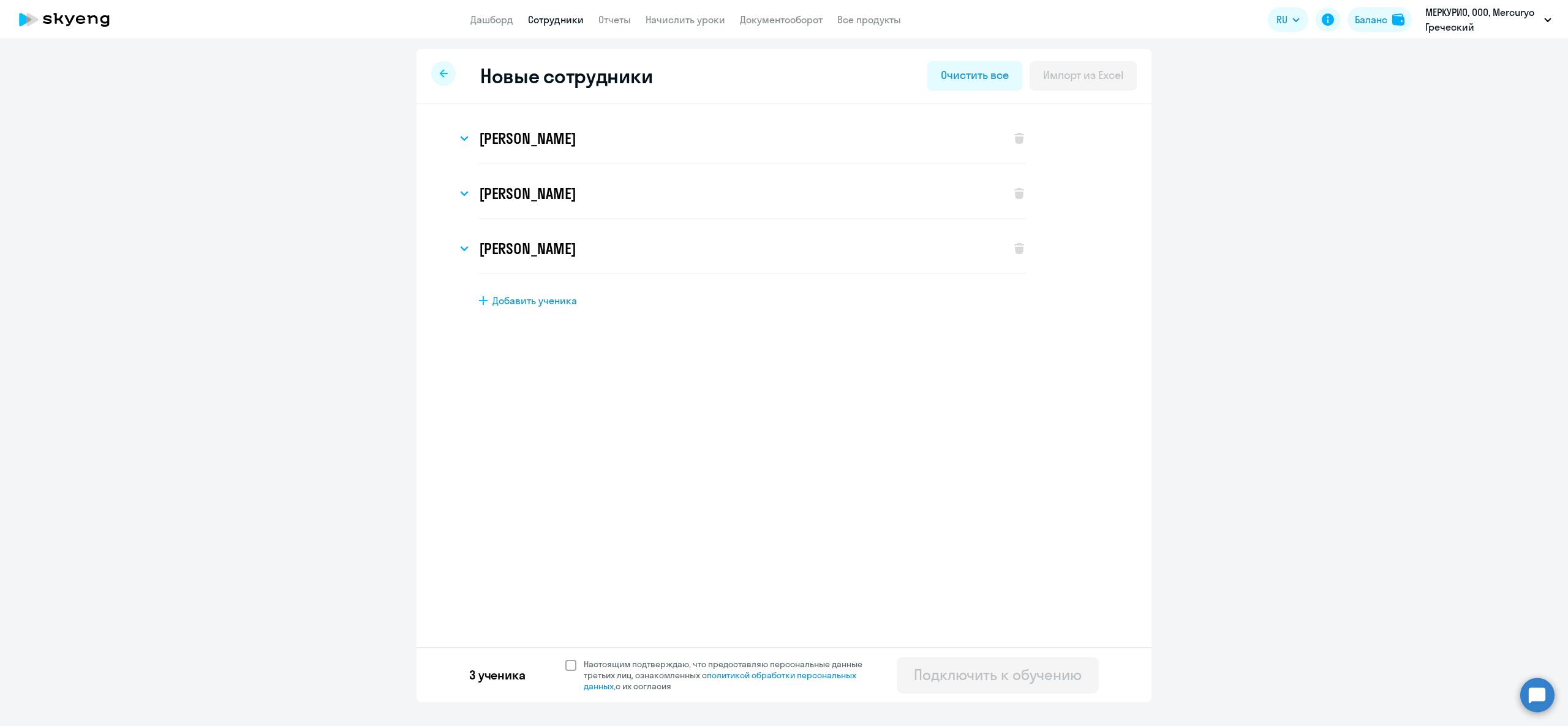
click at [571, 663] on span at bounding box center [570, 665] width 11 height 11
click at [565, 659] on input "Настоящим подтверждаю, что предоставляю персональные данные третьих лиц, ознако…" at bounding box center [565, 658] width 1 height 1
checkbox input "true"
click at [954, 662] on button "Подключить к обучению" at bounding box center [998, 676] width 202 height 37
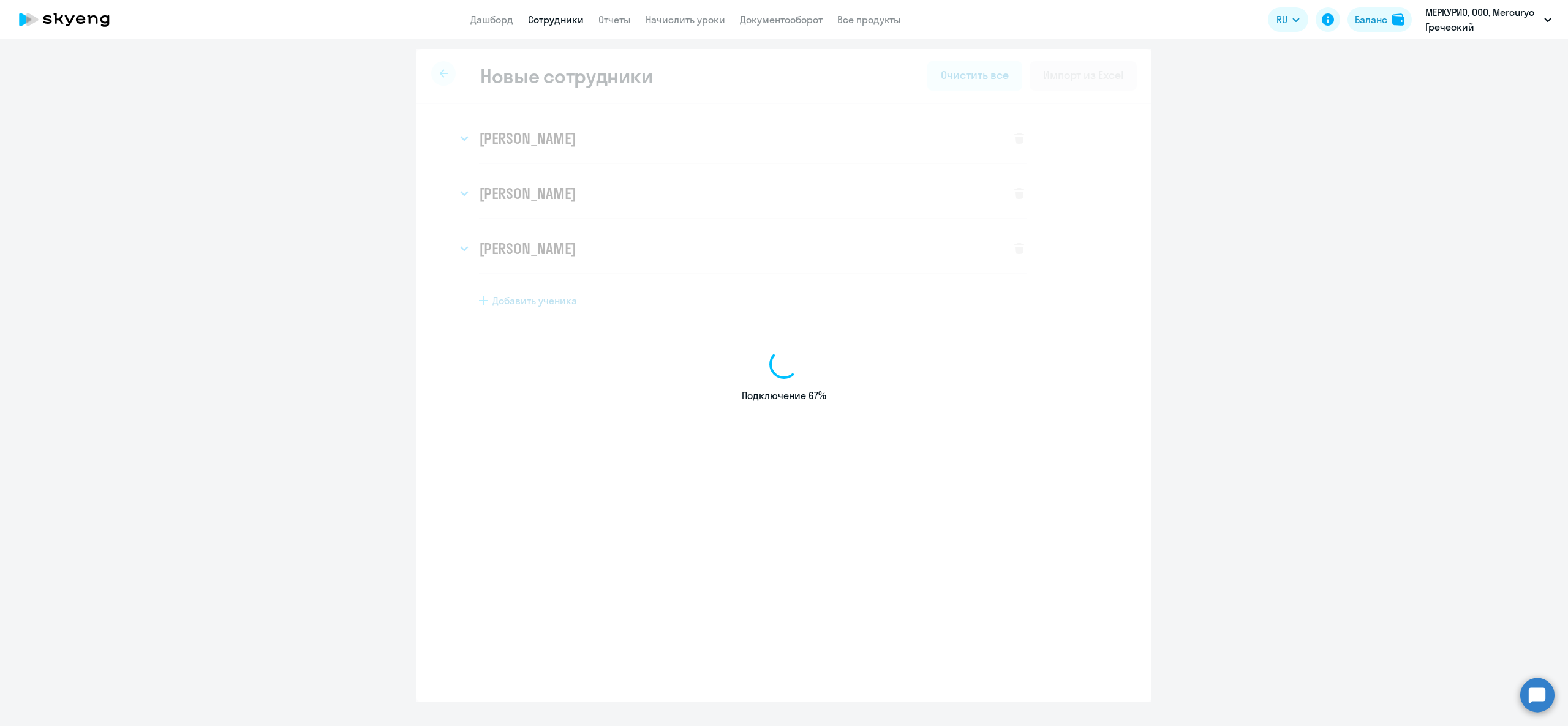
select select "greek_adult_not_native_speaker_premium"
select select "3"
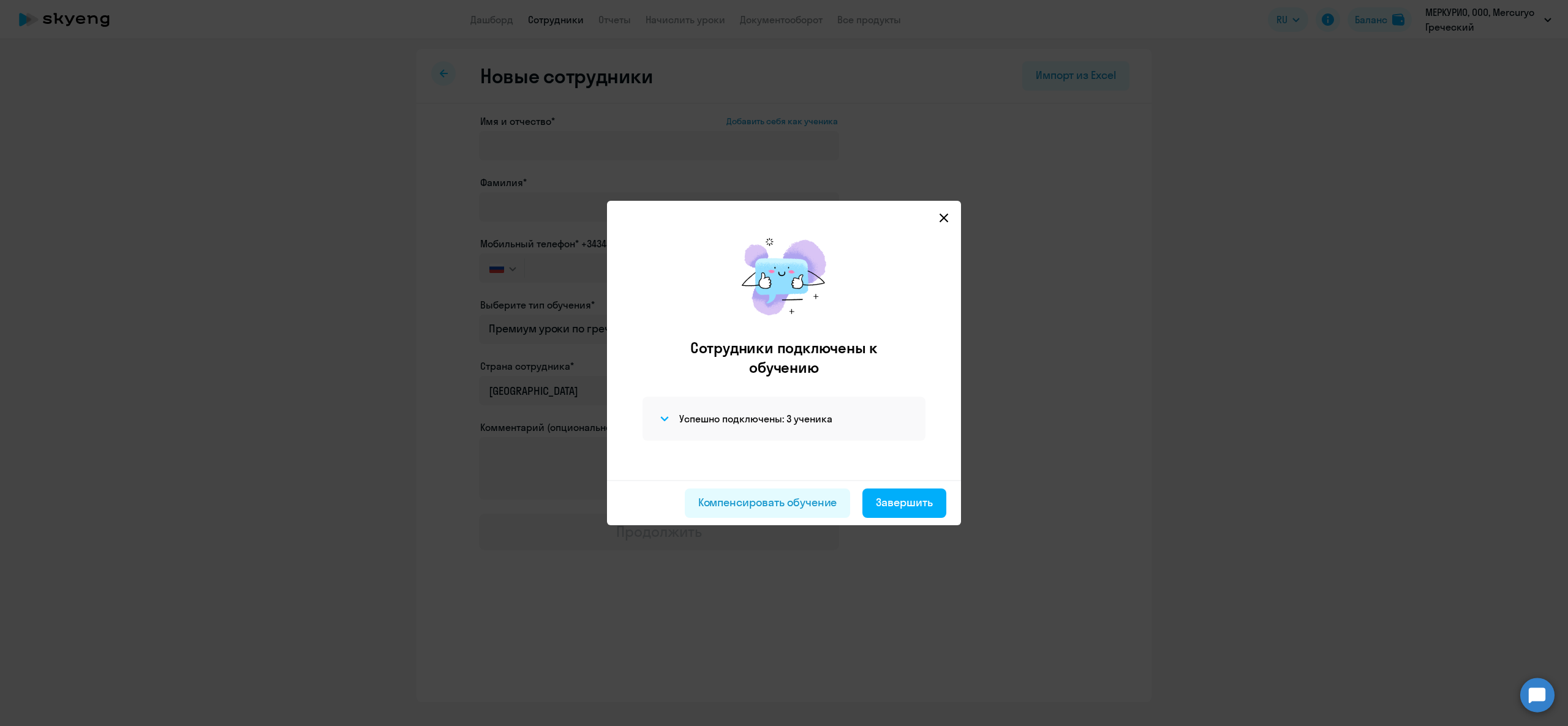
click at [915, 486] on div "Компенсировать обучение Завершить" at bounding box center [784, 503] width 354 height 45
click at [914, 490] on button "Завершить" at bounding box center [904, 503] width 84 height 29
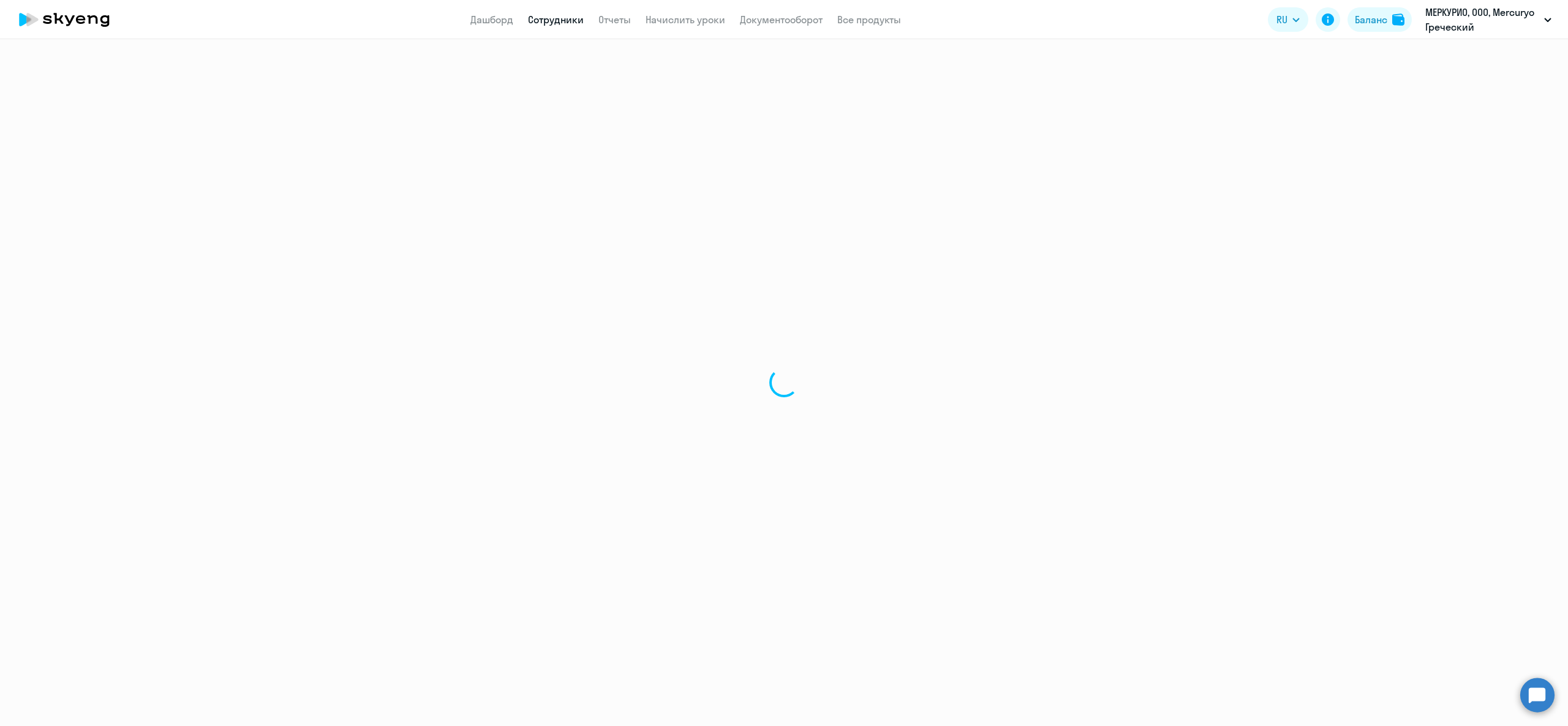
select select "30"
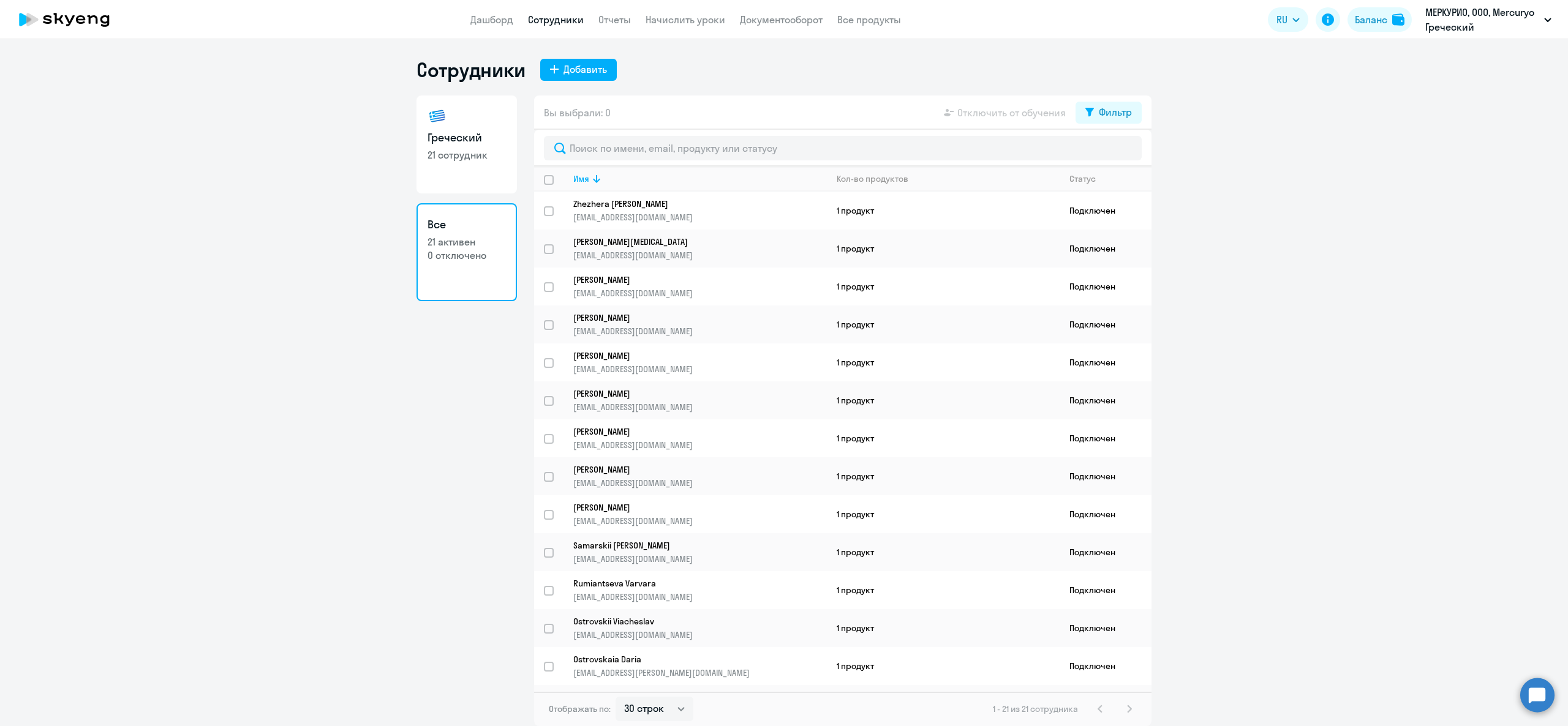
click at [478, 161] on p "21 сотрудник" at bounding box center [466, 155] width 78 height 13
select select "30"
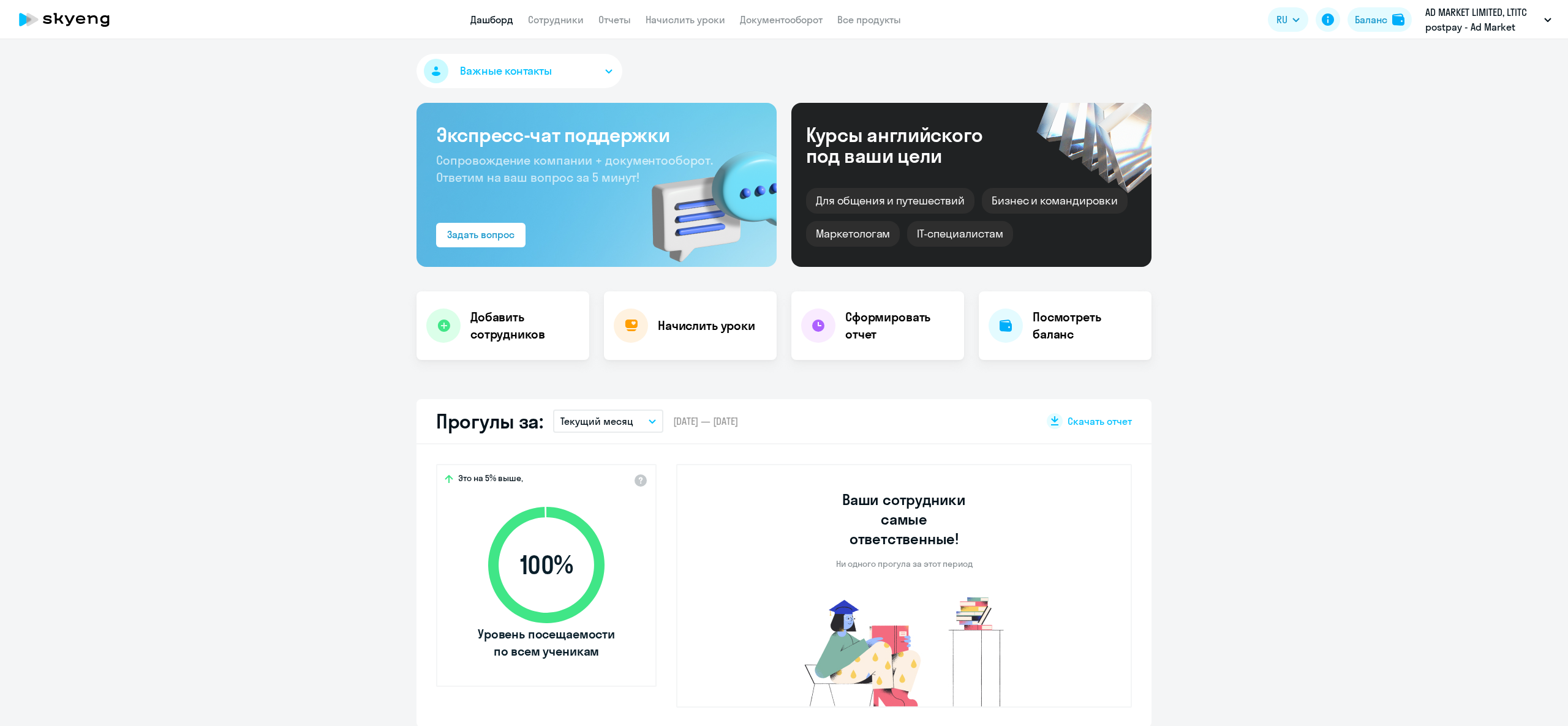
select select "30"
click at [1343, 32] on app-header-actions "RU Баланс AD MARKET LIMITED, LTITC postpay - Ad Market Limited" at bounding box center [1412, 20] width 290 height 29
click at [1360, 36] on app-header "Дашборд Сотрудники Отчеты Начислить уроки Документооборот Все продукты Дашборд …" at bounding box center [784, 20] width 1568 height 39
click at [548, 19] on link "Сотрудники" at bounding box center [556, 19] width 56 height 12
select select "30"
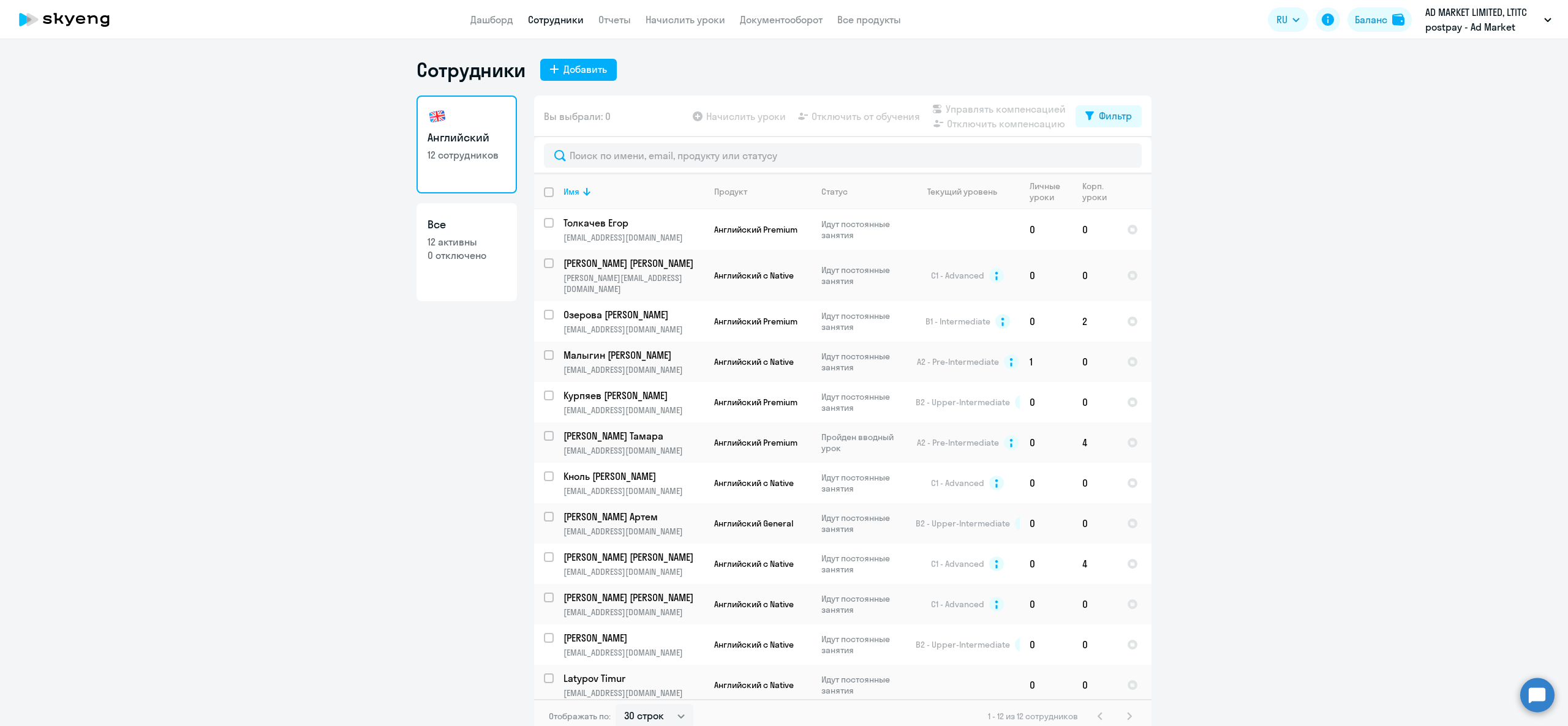
click at [491, 34] on app-header "Дашборд Сотрудники Отчеты Начислить уроки Документооборот Все продукты Дашборд …" at bounding box center [784, 20] width 1568 height 39
click at [490, 28] on app-header "Дашборд Сотрудники Отчеты Начислить уроки Документооборот Все продукты Дашборд …" at bounding box center [784, 20] width 1568 height 39
click at [487, 25] on link "Дашборд" at bounding box center [492, 19] width 43 height 12
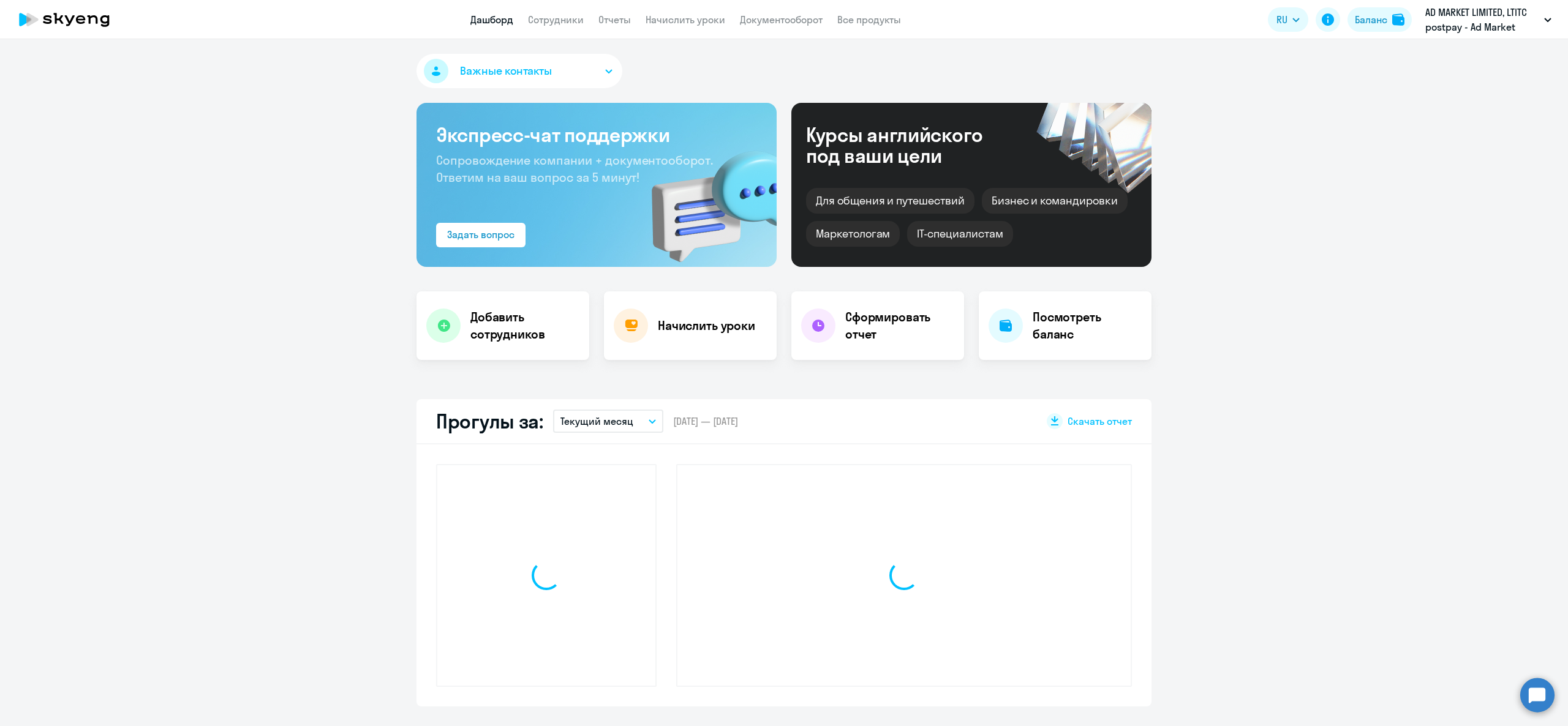
select select "30"
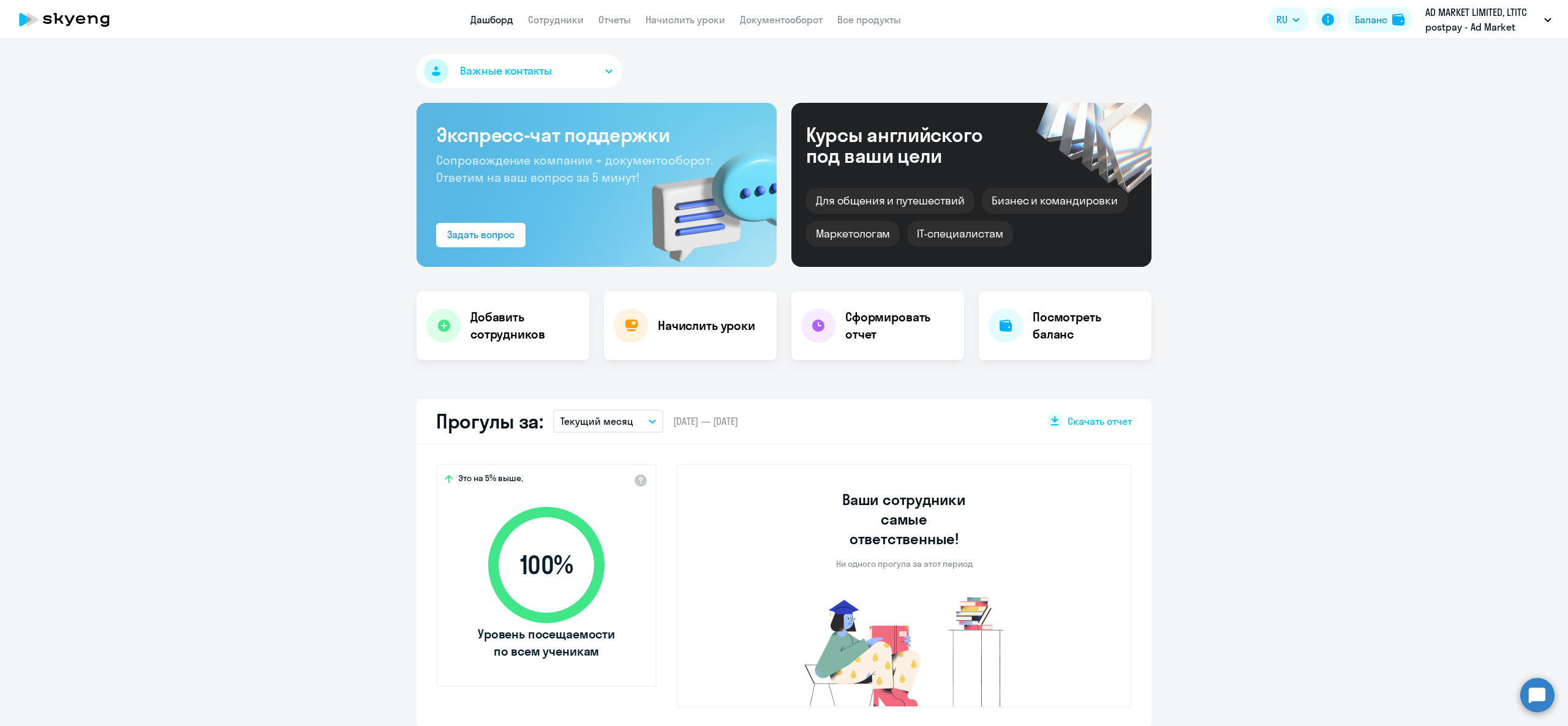
click at [699, 26] on app-menu-item-link "Начислить уроки" at bounding box center [685, 20] width 80 height 15
click at [696, 18] on link "Начислить уроки" at bounding box center [685, 19] width 80 height 12
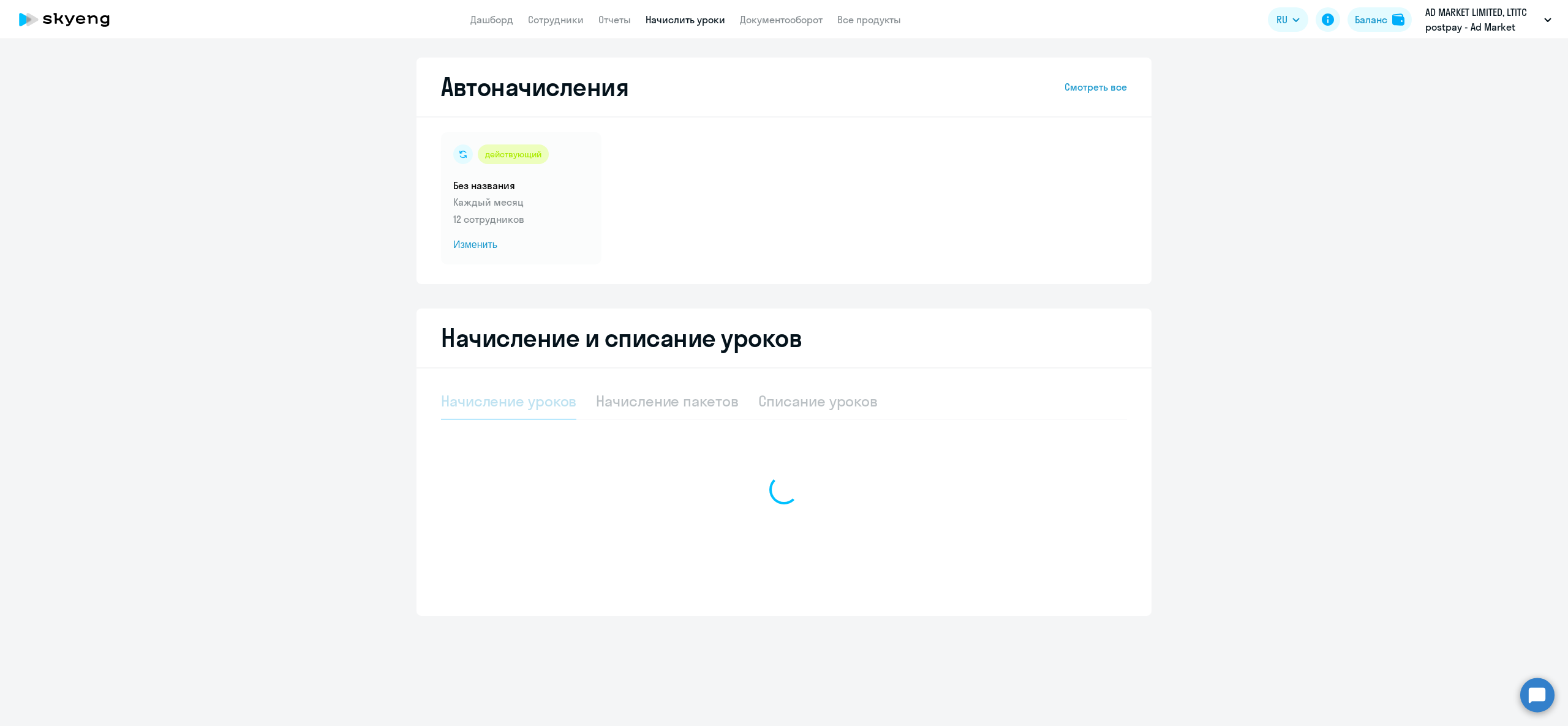
select select "10"
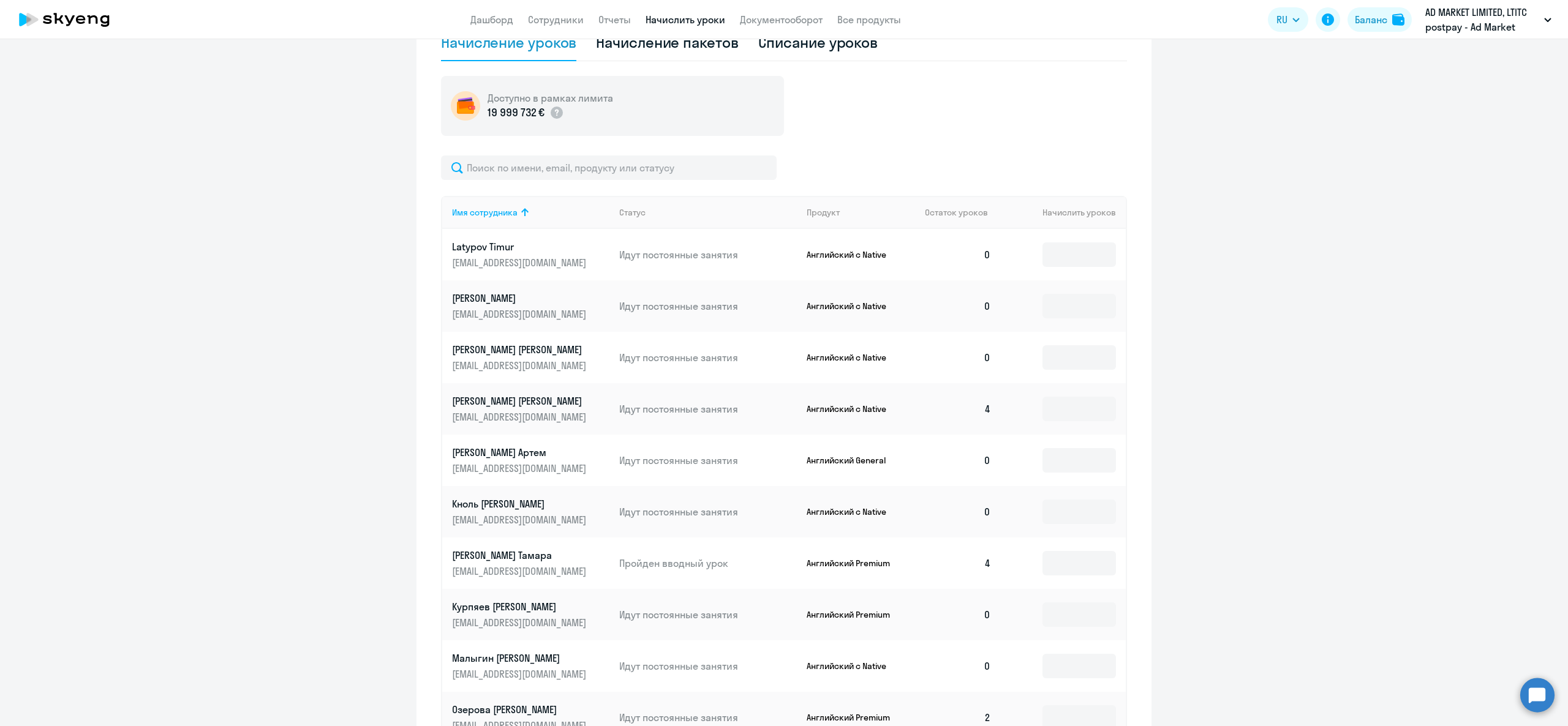
scroll to position [367, 0]
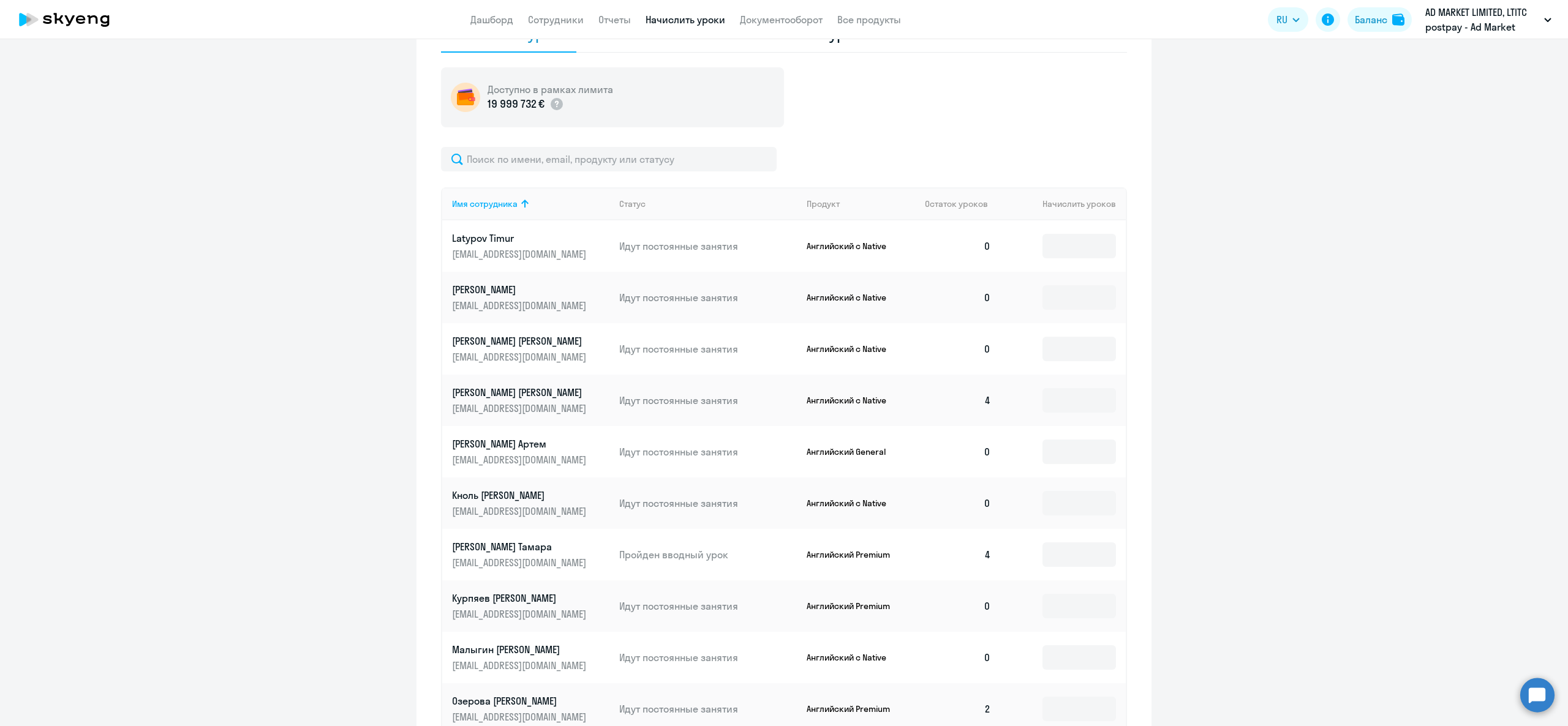
click at [1100, 264] on td at bounding box center [1063, 246] width 125 height 51
click at [1104, 245] on input at bounding box center [1079, 246] width 74 height 25
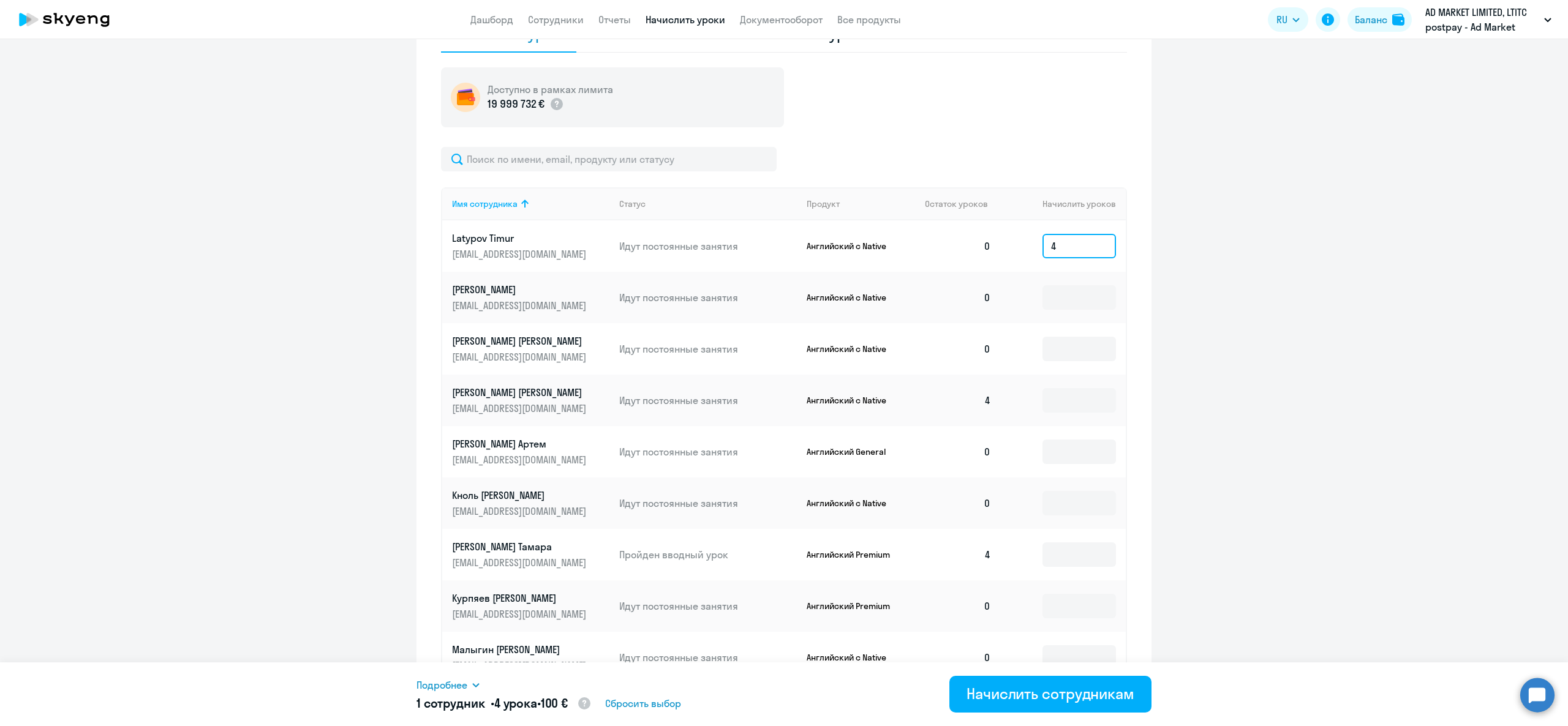
type input "4"
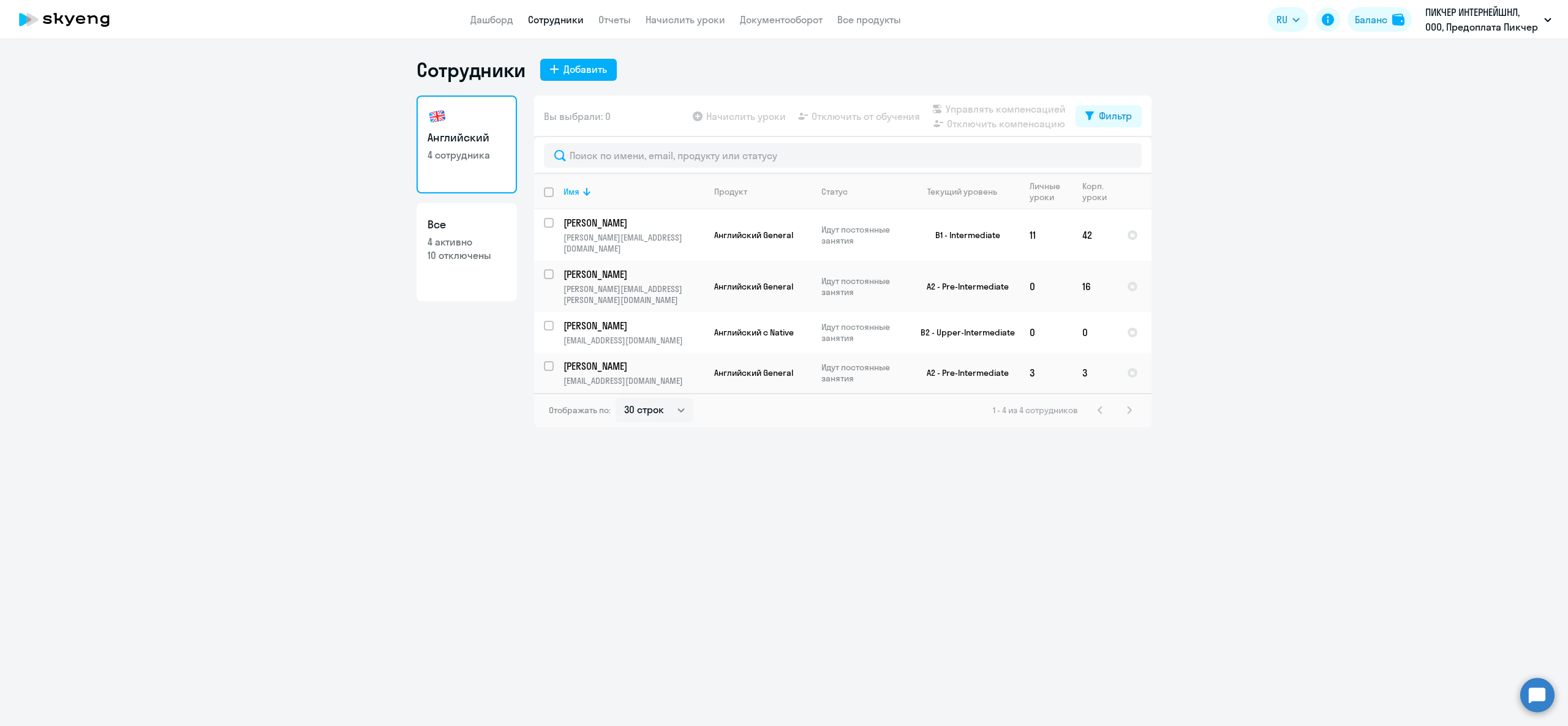
select select "30"
